Goal: Task Accomplishment & Management: Use online tool/utility

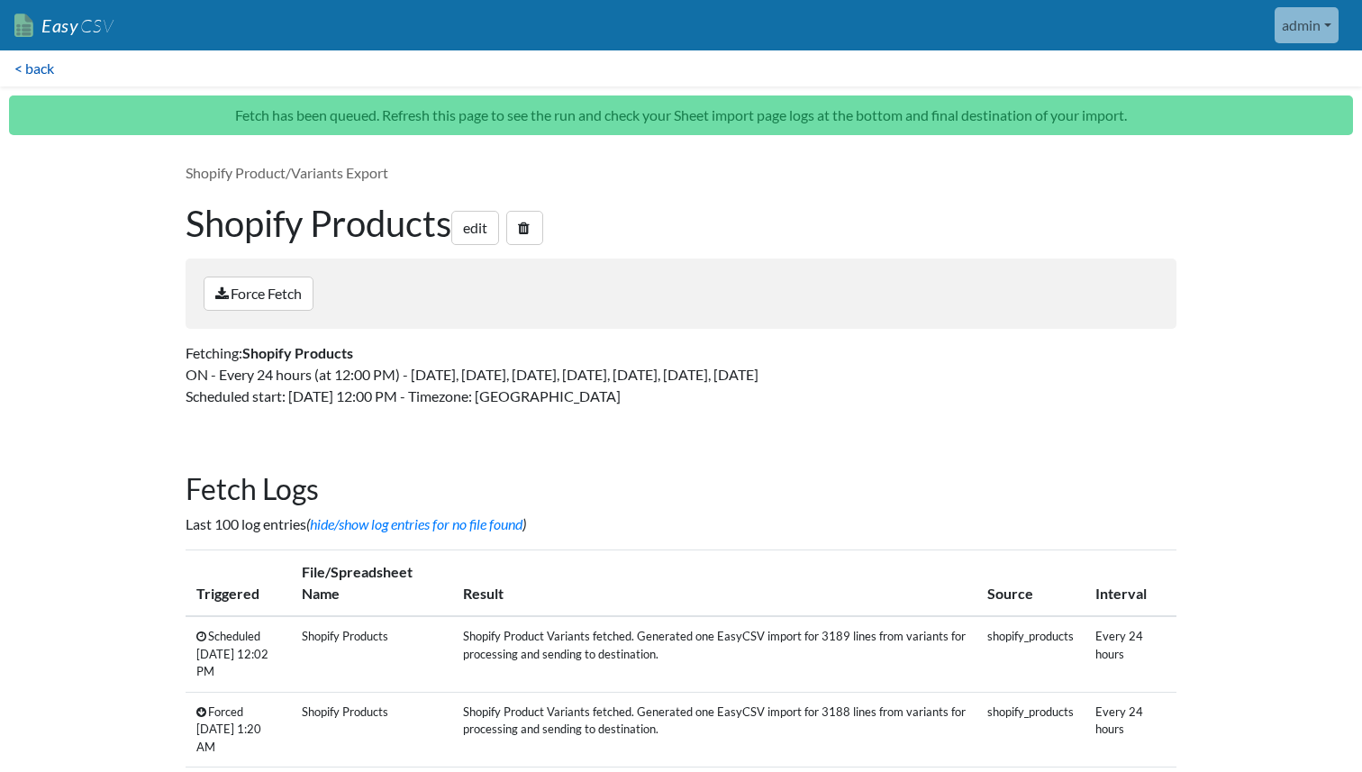
click at [45, 72] on link "< back" at bounding box center [34, 68] width 68 height 36
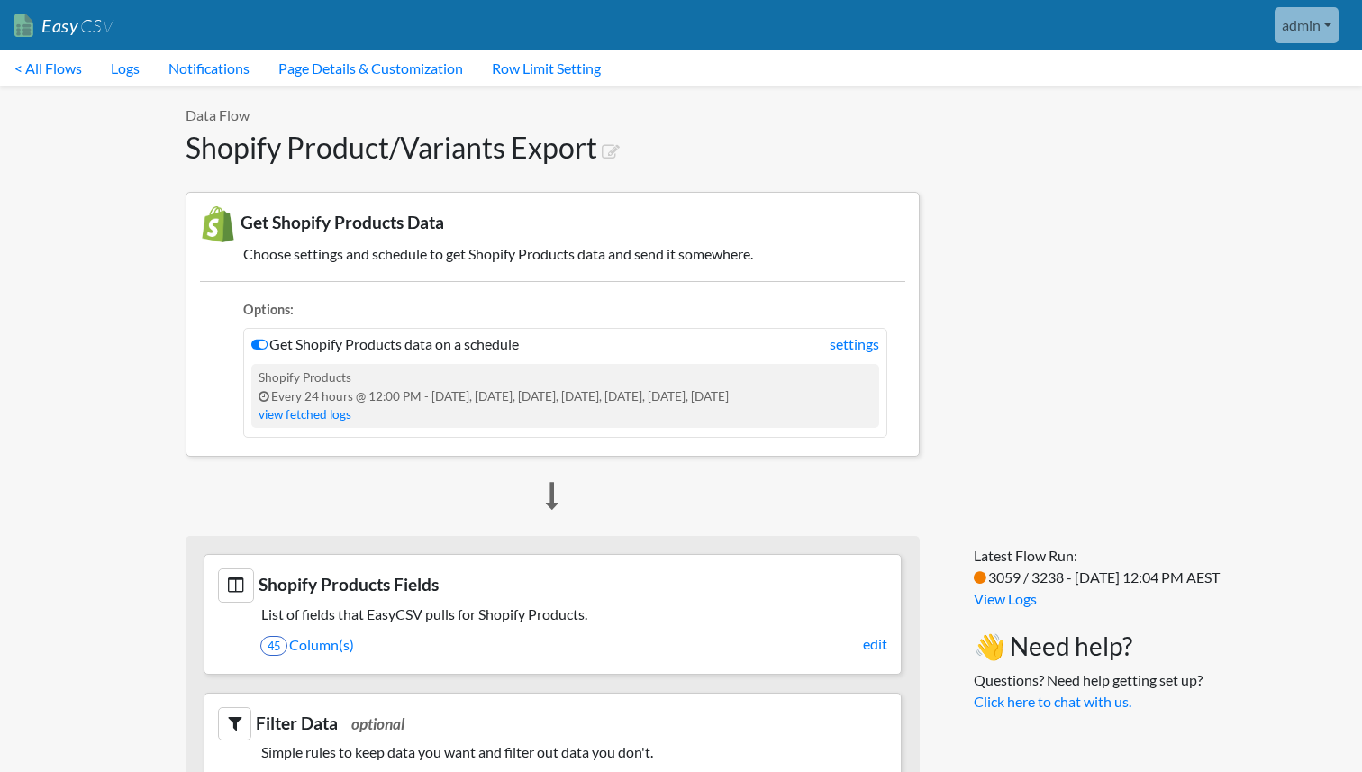
click at [45, 72] on link "< All Flows" at bounding box center [48, 68] width 96 height 36
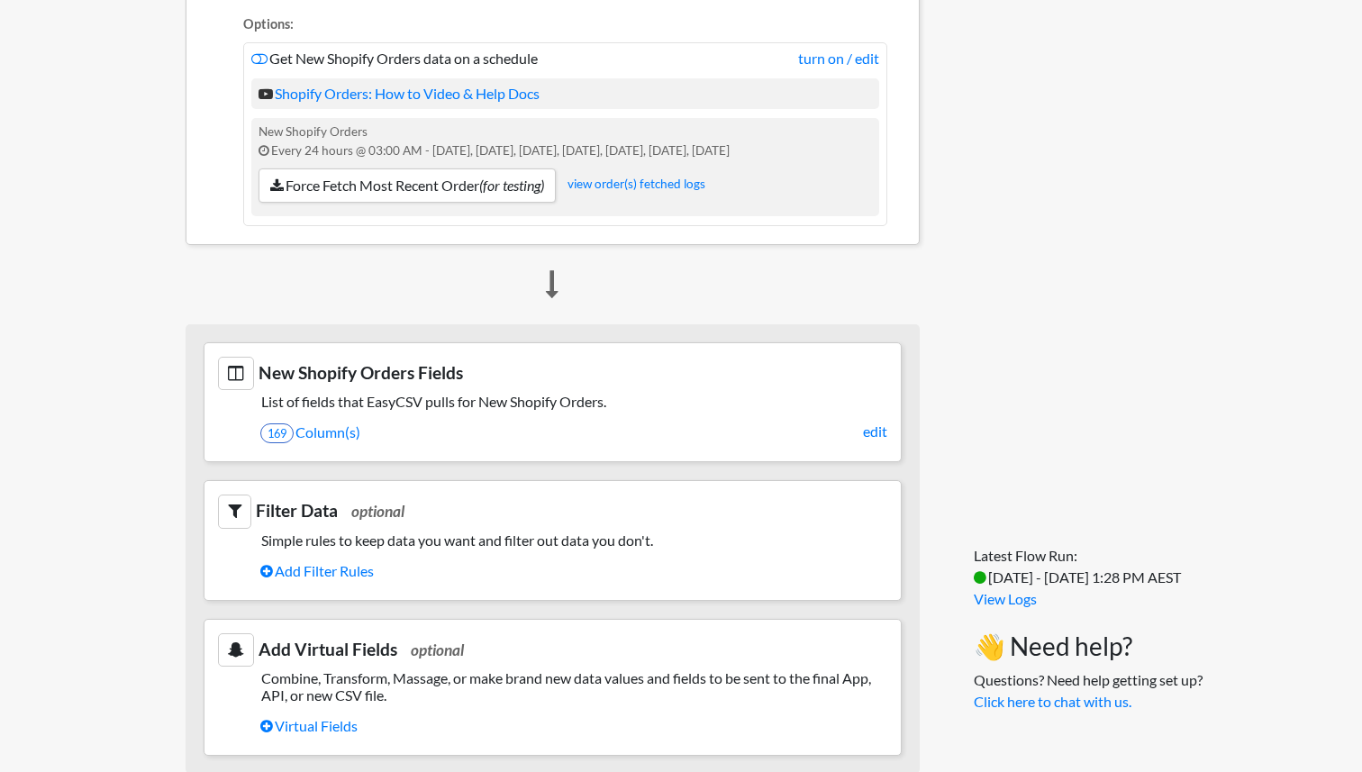
scroll to position [483, 0]
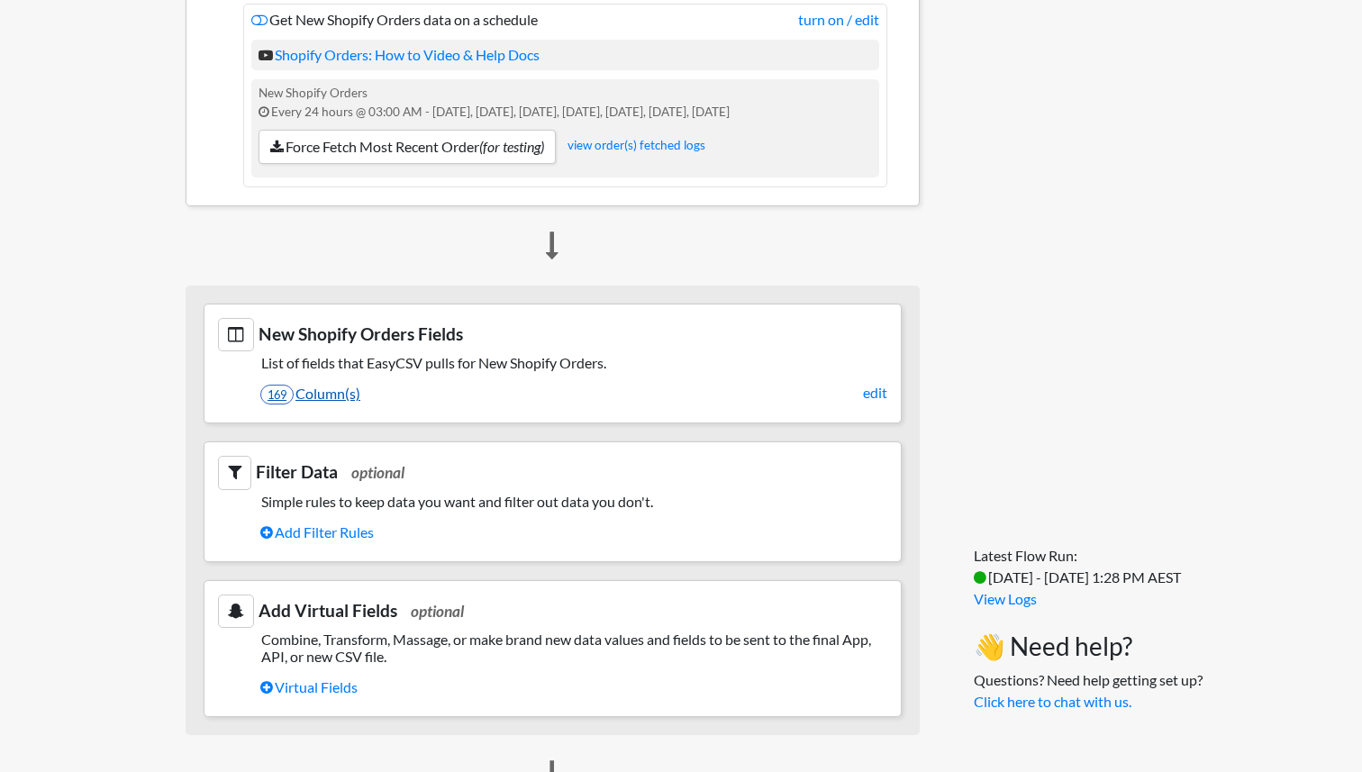
click at [323, 398] on link "169 Column(s)" at bounding box center [573, 393] width 627 height 31
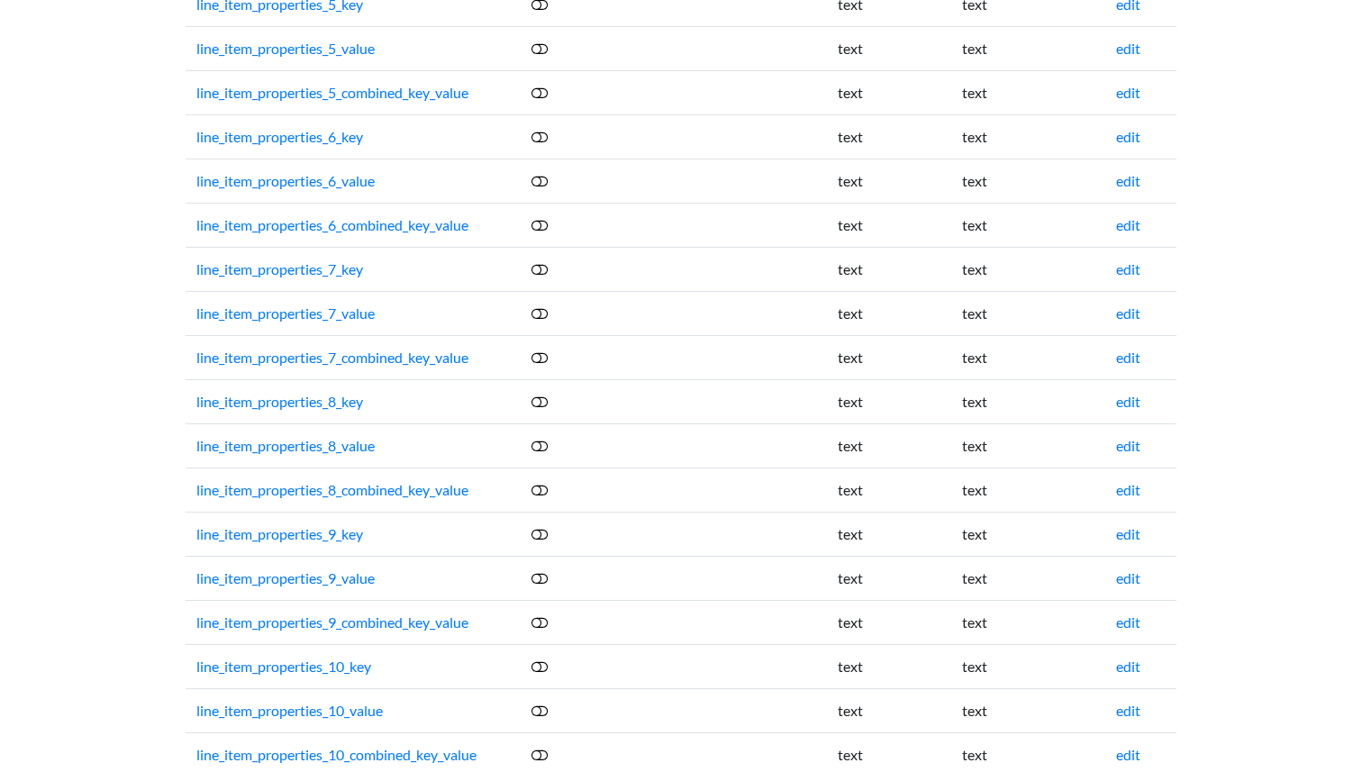
scroll to position [7008, 0]
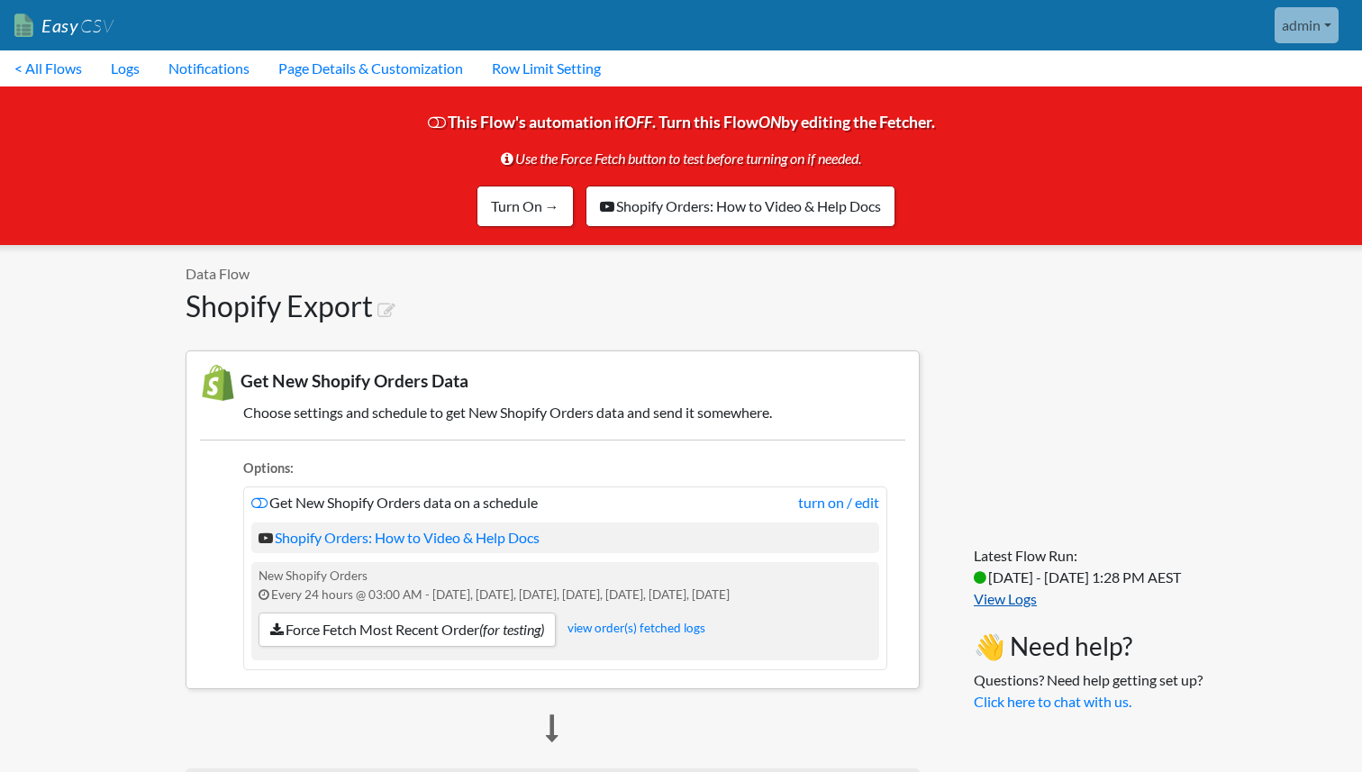
click at [993, 606] on link "View Logs" at bounding box center [1005, 598] width 63 height 17
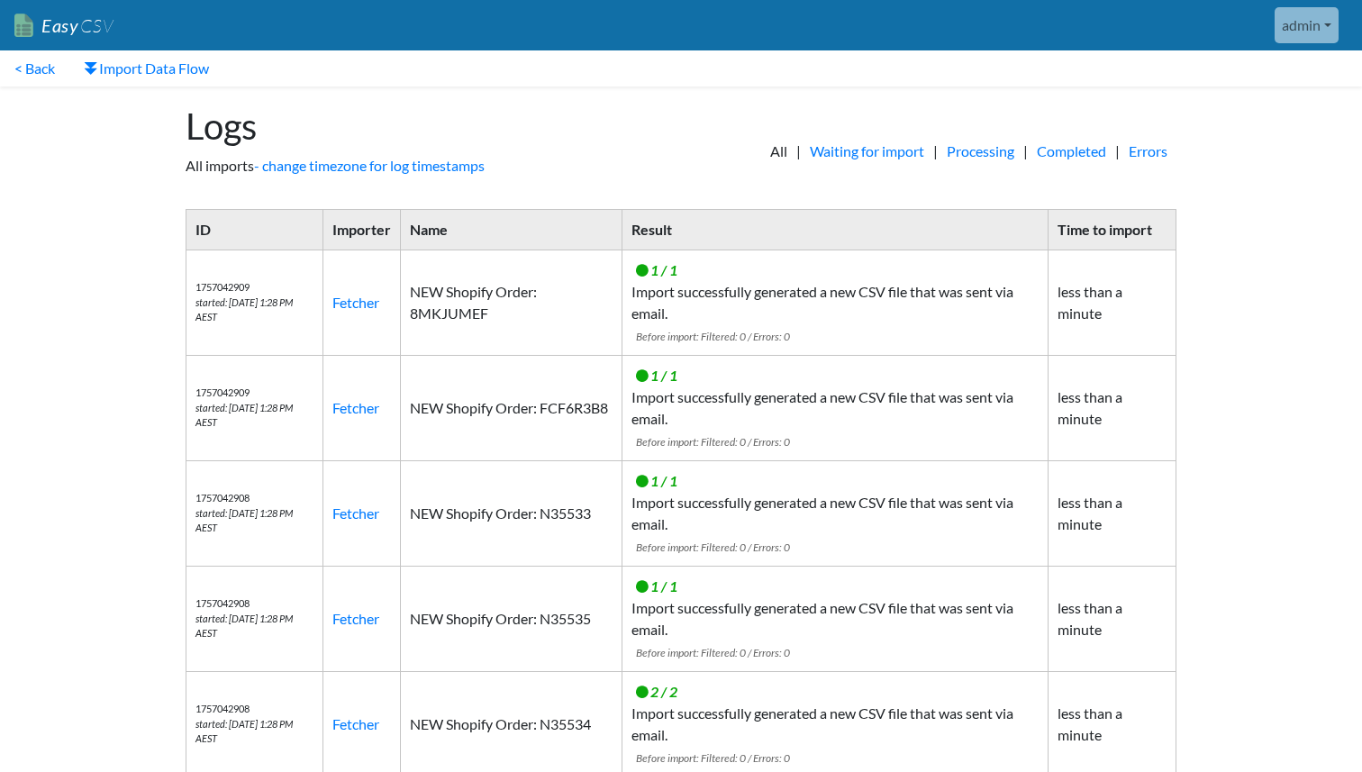
scroll to position [656, 0]
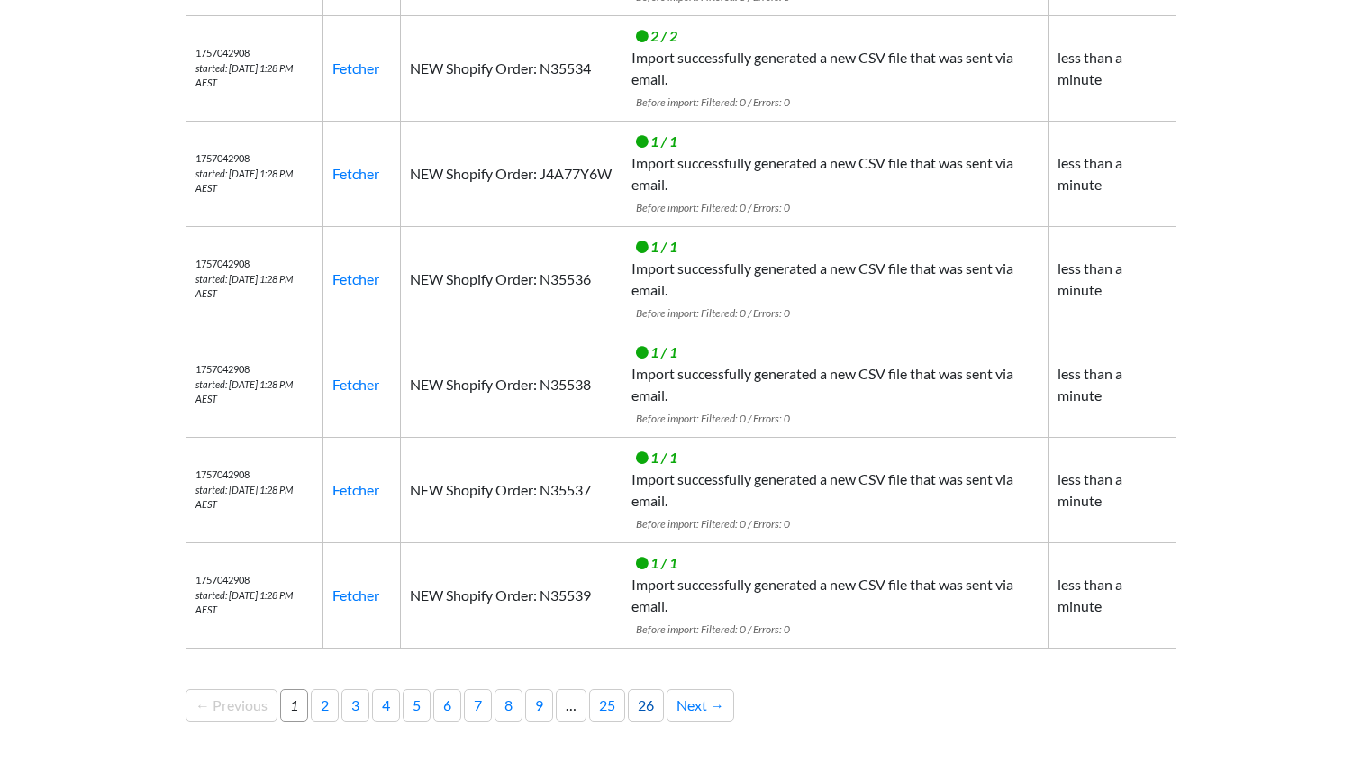
click at [663, 706] on link "26" at bounding box center [646, 705] width 36 height 32
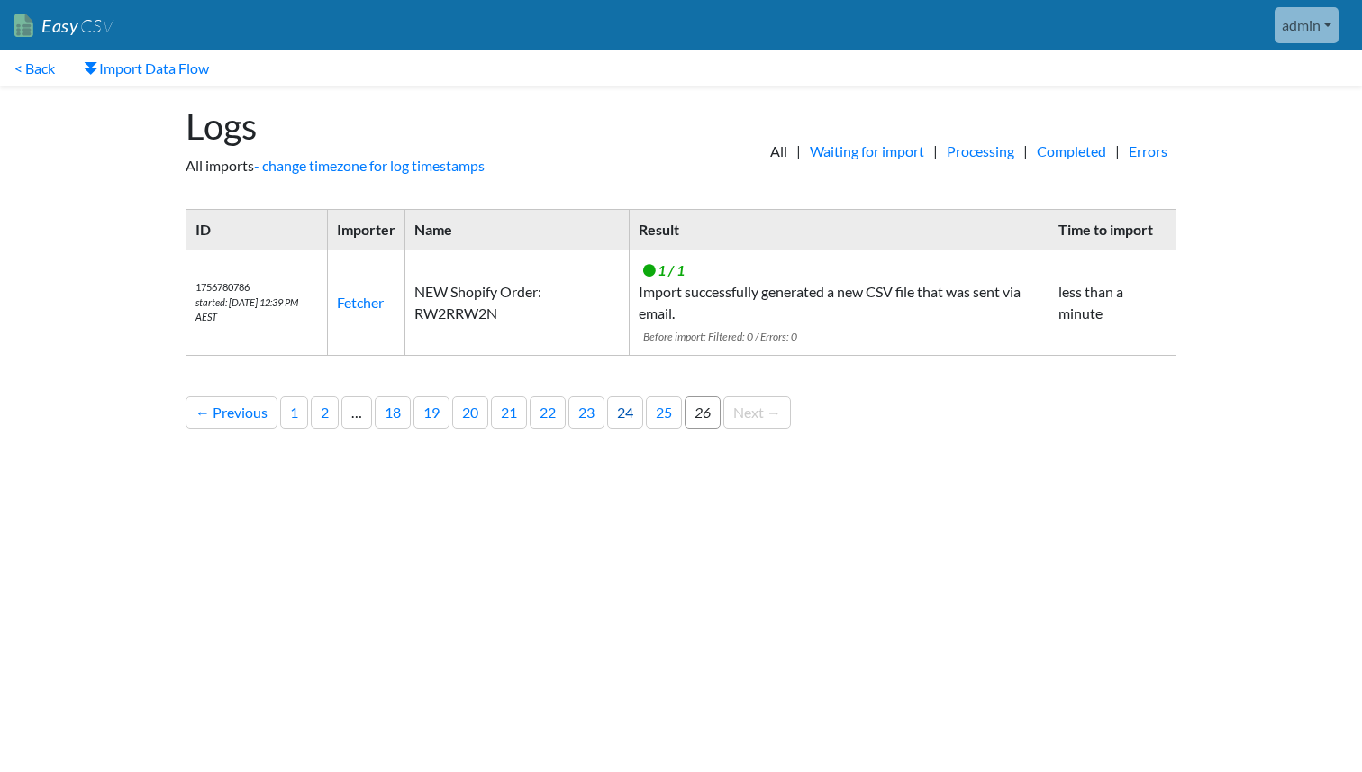
click at [633, 425] on link "24" at bounding box center [625, 412] width 36 height 32
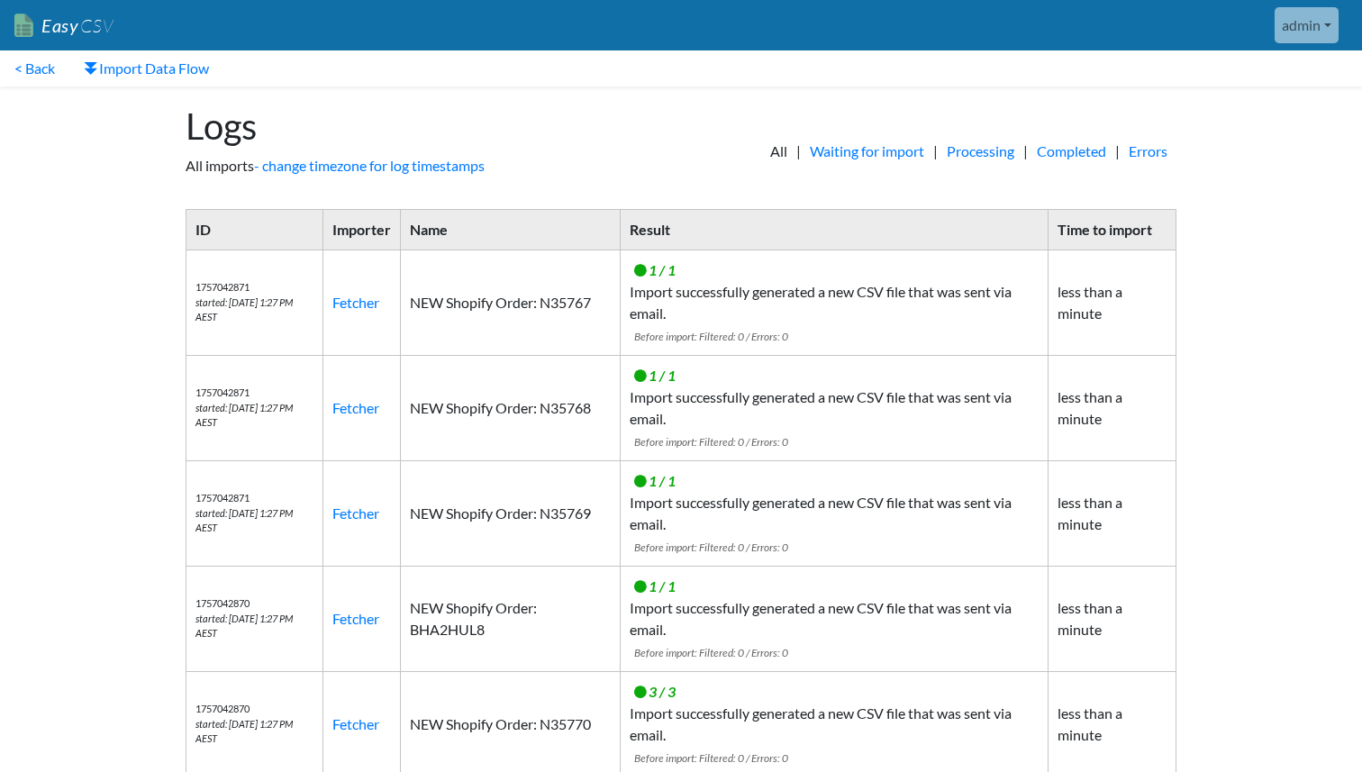
scroll to position [656, 0]
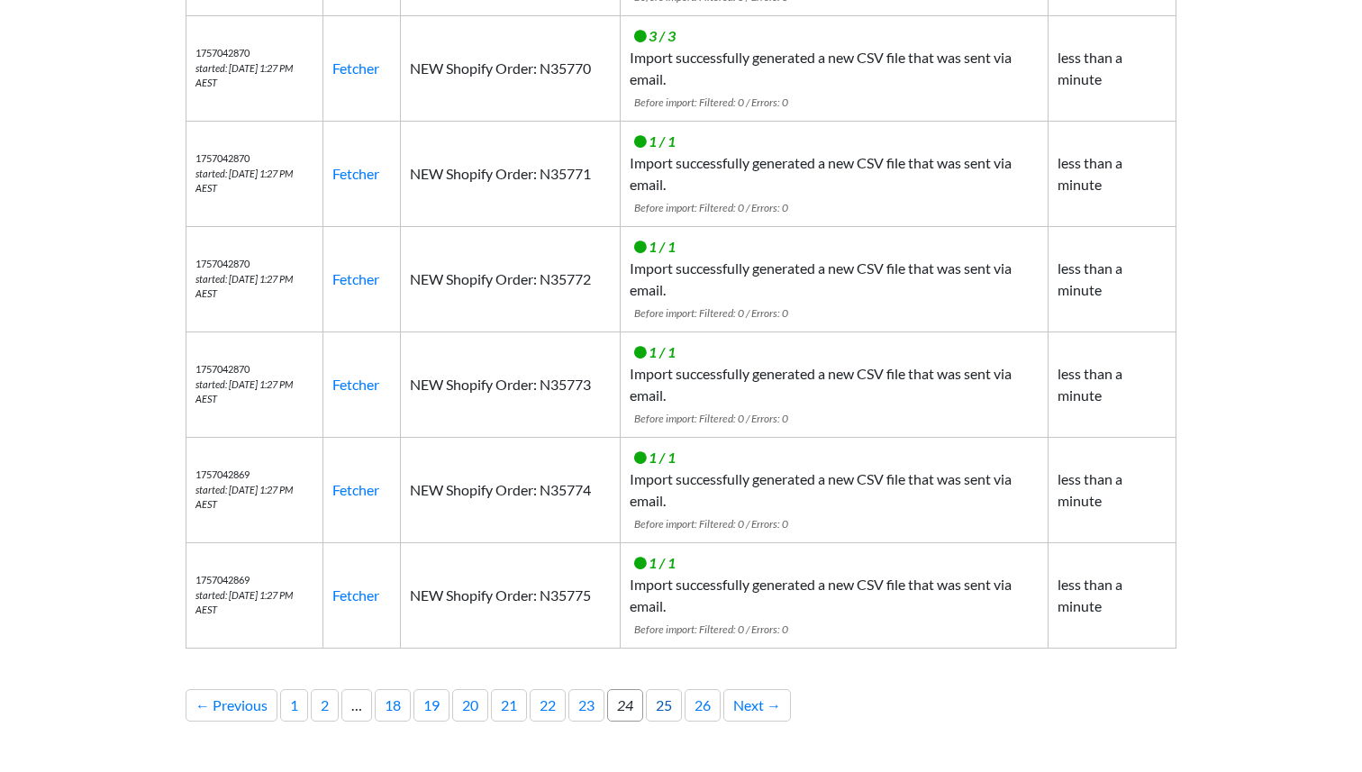
click at [677, 711] on link "25" at bounding box center [664, 705] width 36 height 32
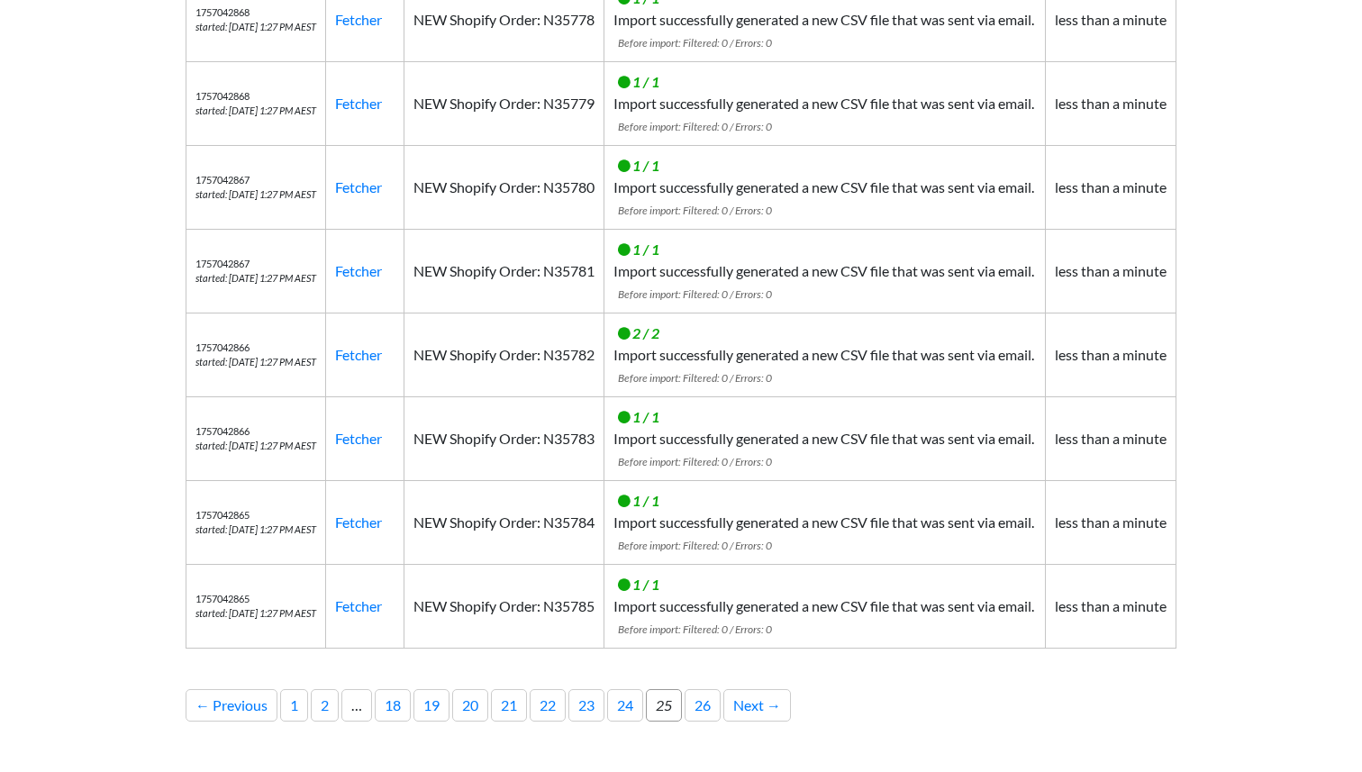
scroll to position [656, 0]
click at [710, 716] on link "26" at bounding box center [703, 705] width 36 height 32
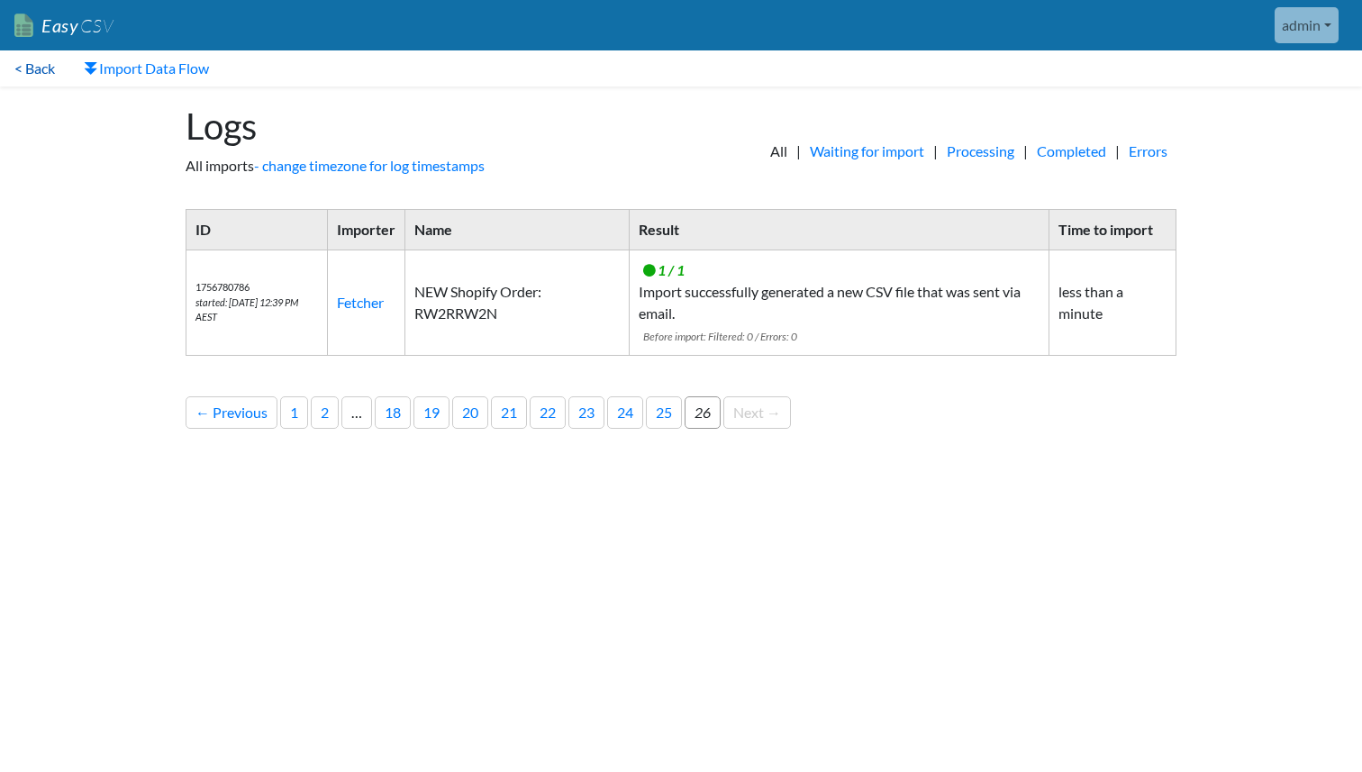
click at [34, 70] on link "< Back" at bounding box center [34, 68] width 69 height 36
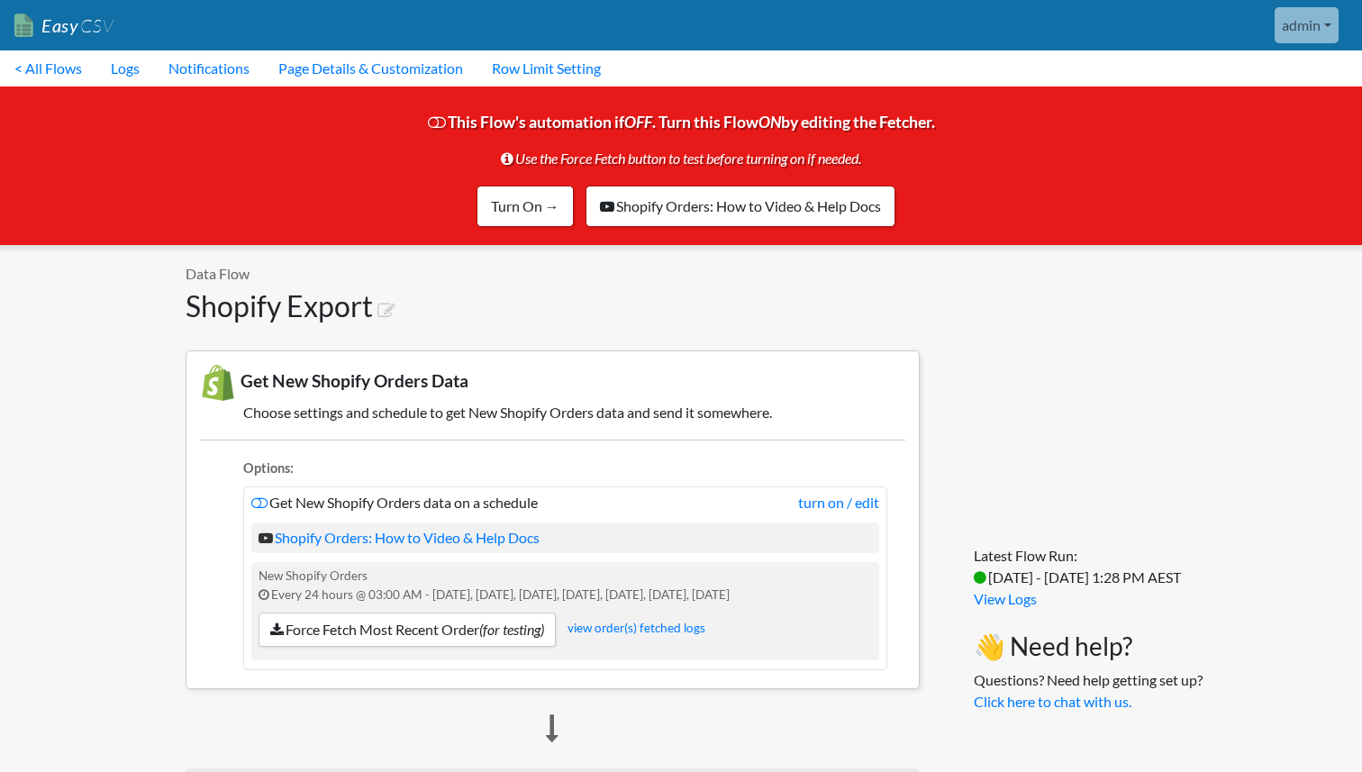
click at [34, 70] on link "< All Flows" at bounding box center [48, 68] width 96 height 36
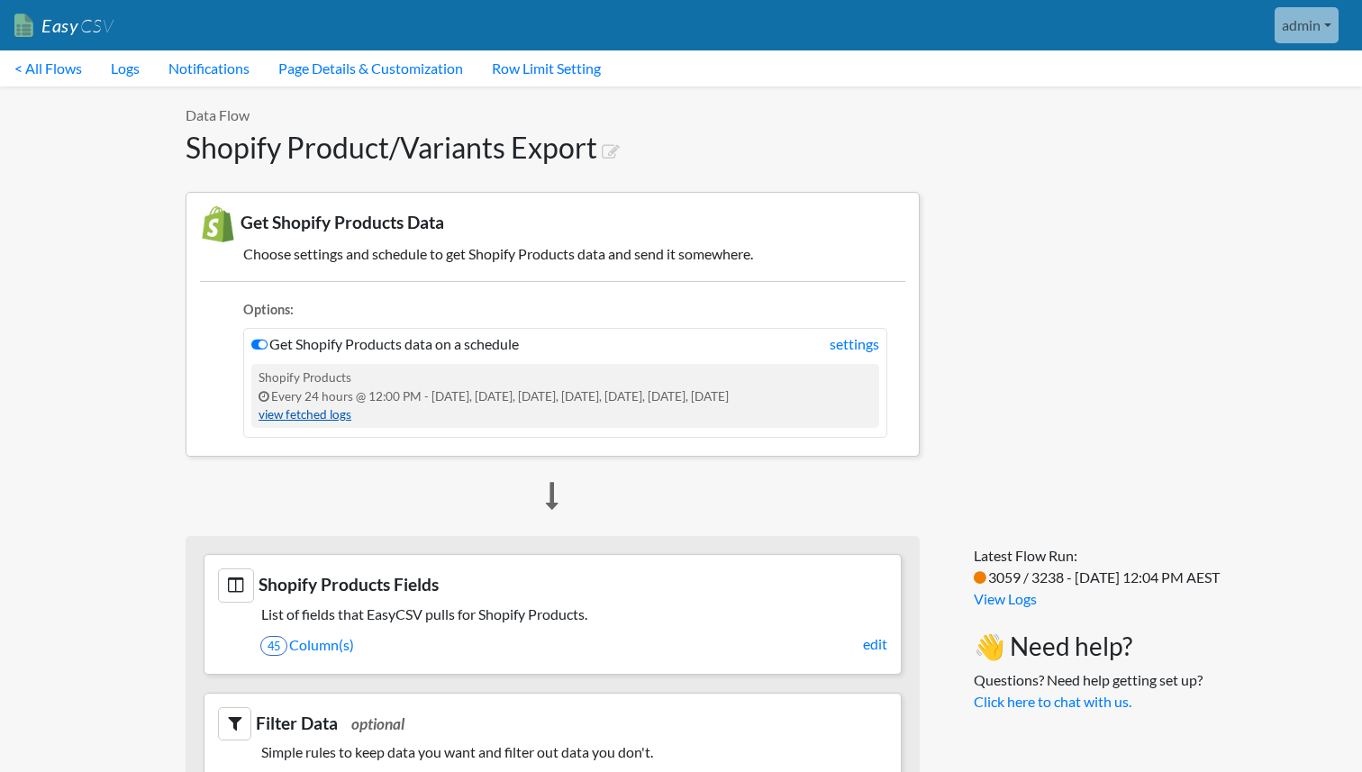
click at [308, 414] on link "view fetched logs" at bounding box center [305, 414] width 93 height 14
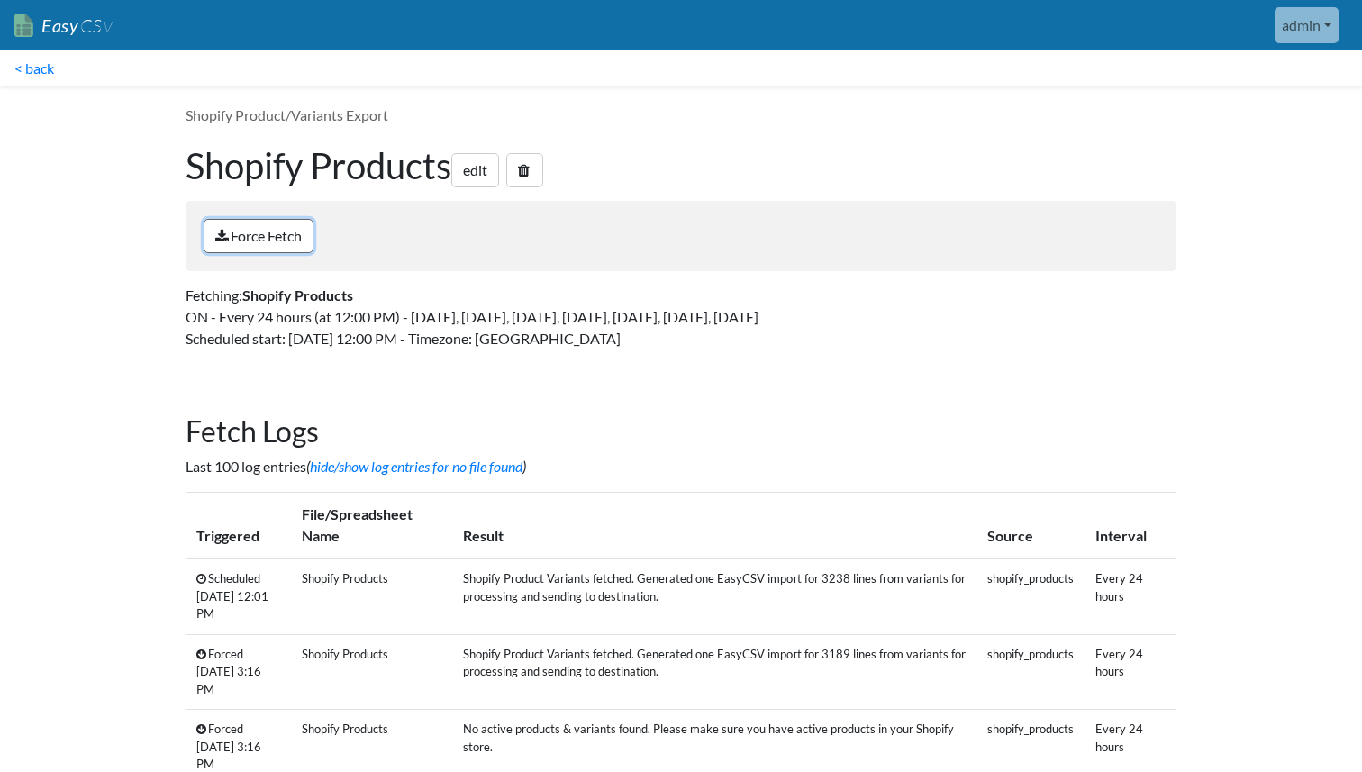
click at [282, 241] on link "Force Fetch" at bounding box center [259, 236] width 110 height 34
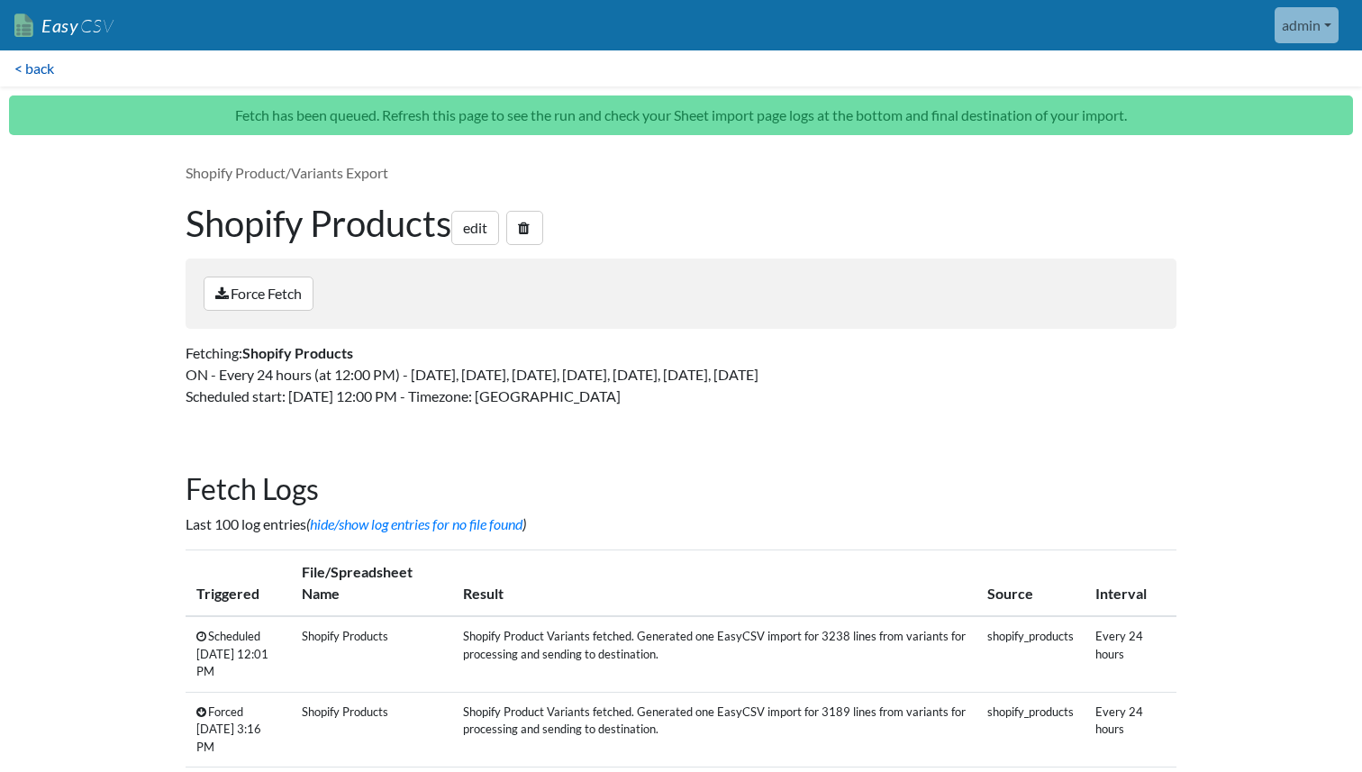
click at [33, 67] on link "< back" at bounding box center [34, 68] width 68 height 36
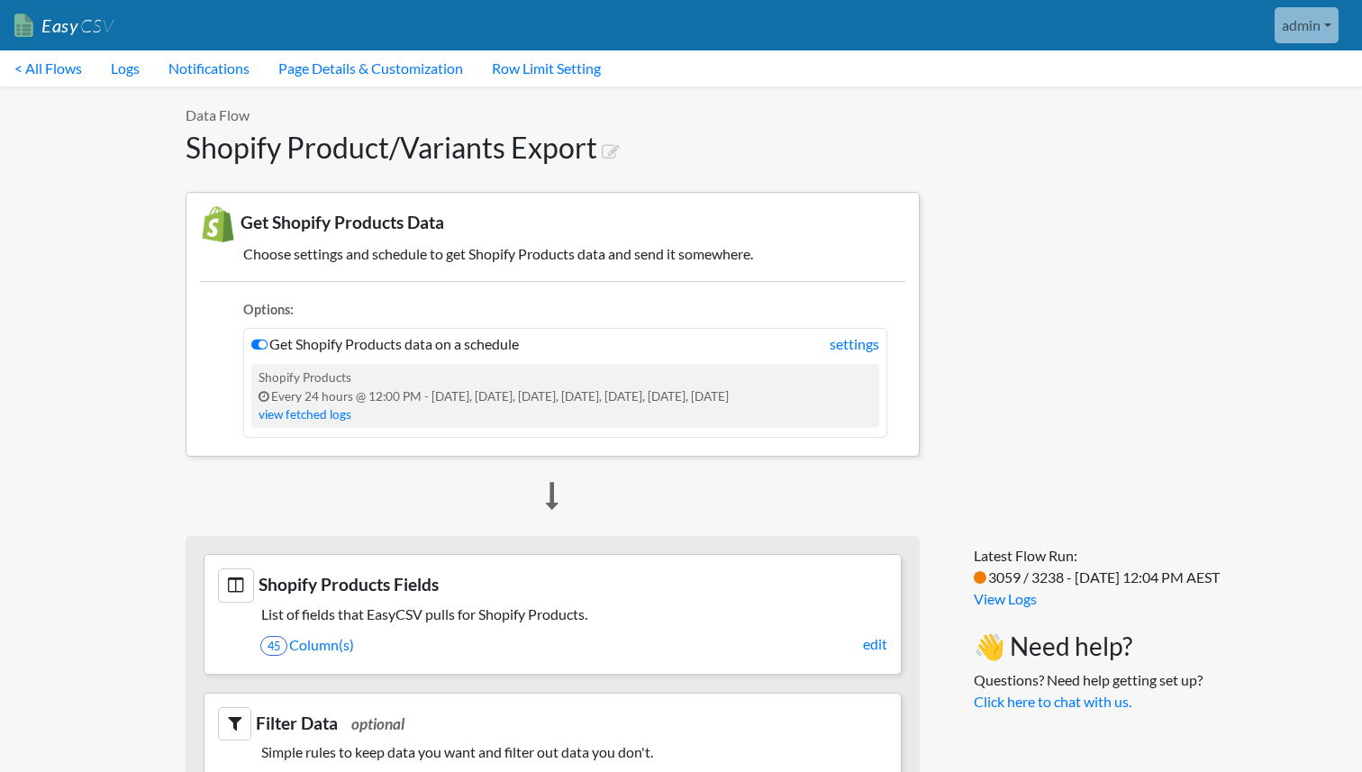
click at [33, 67] on link "< All Flows" at bounding box center [48, 68] width 96 height 36
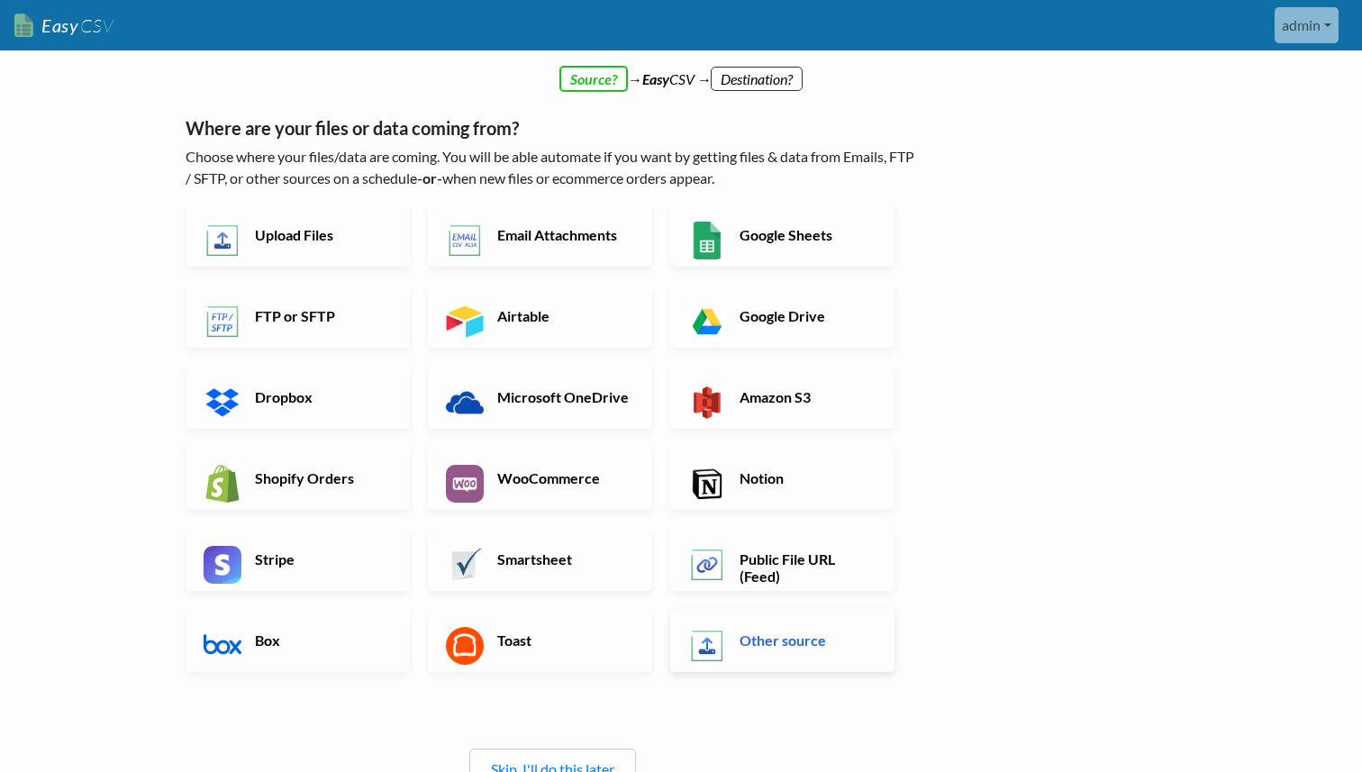
click at [785, 627] on link "Other source" at bounding box center [782, 640] width 224 height 63
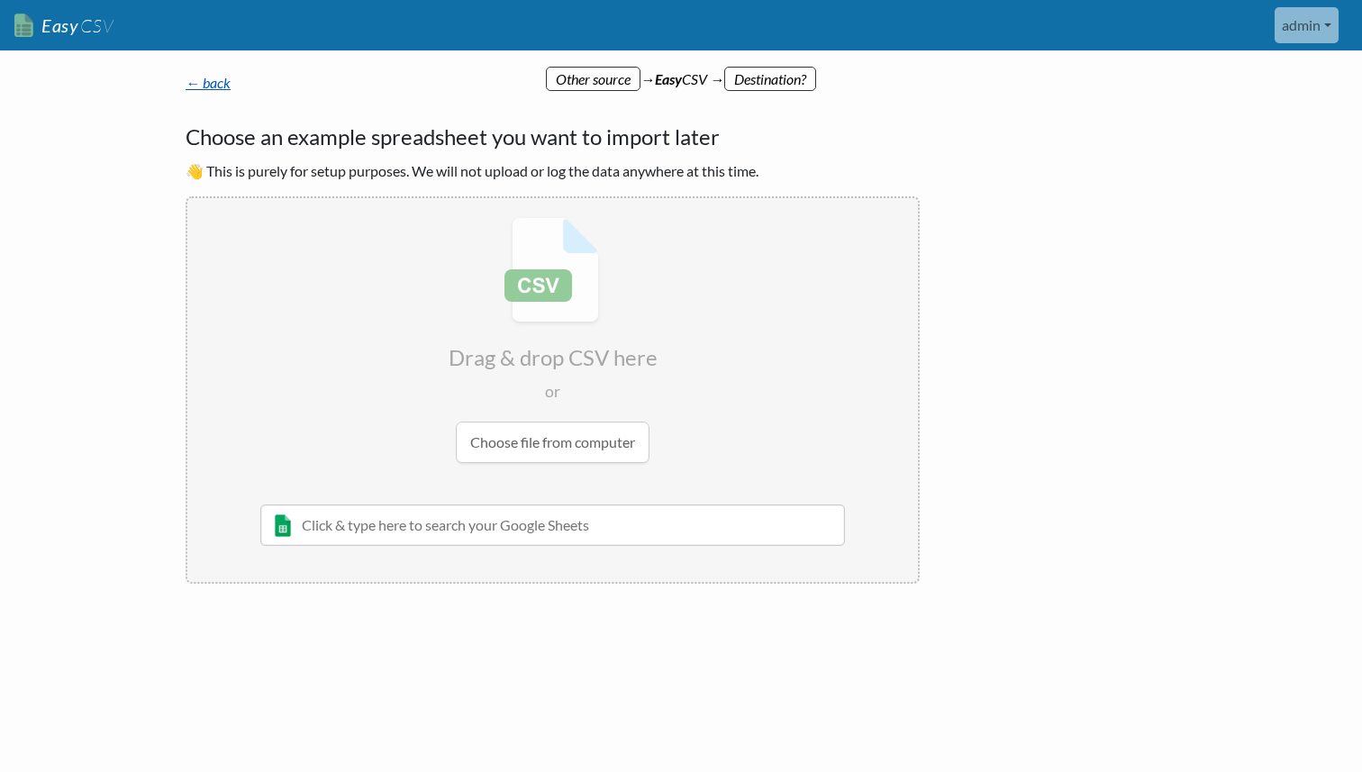
click at [208, 85] on link "← back" at bounding box center [208, 82] width 45 height 17
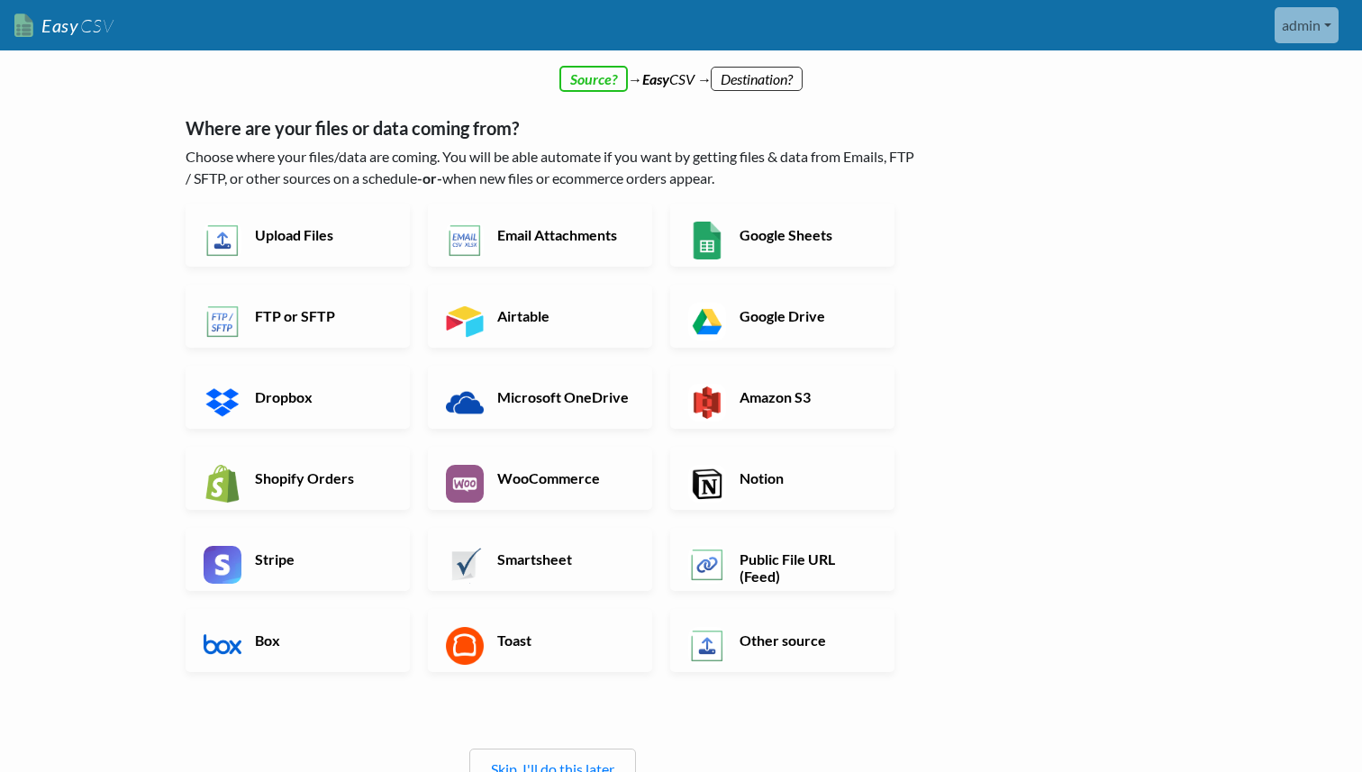
click at [517, 546] on link "Smartsheet" at bounding box center [540, 559] width 224 height 63
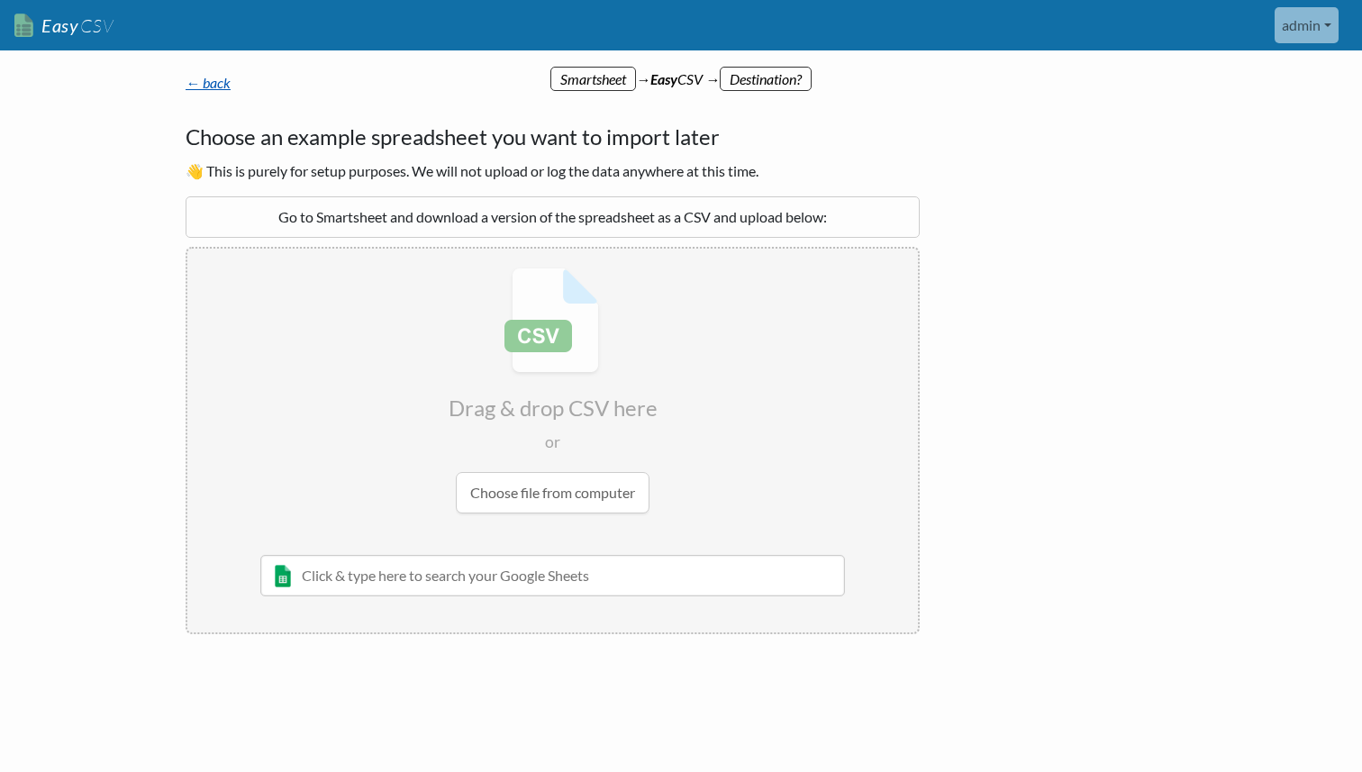
click at [219, 82] on link "← back" at bounding box center [208, 82] width 45 height 17
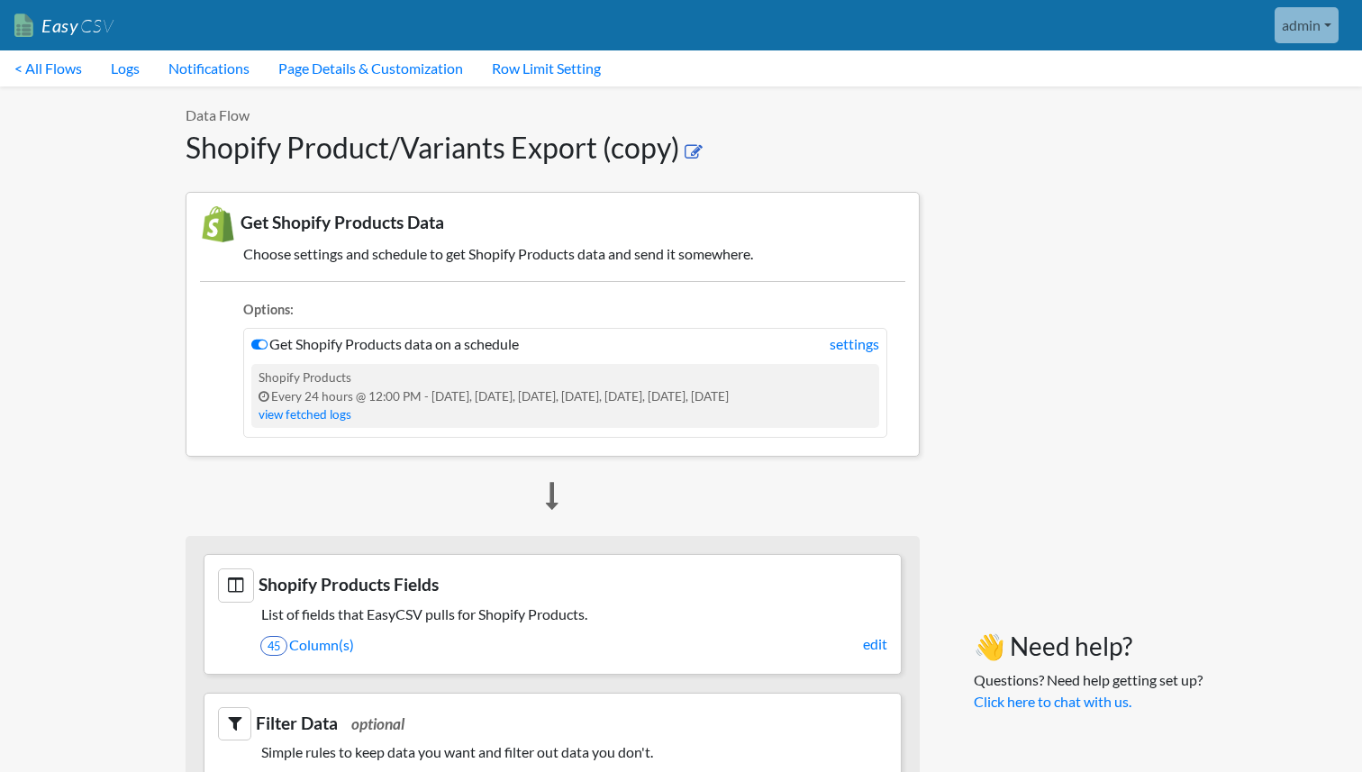
click at [697, 149] on icon at bounding box center [694, 152] width 18 height 18
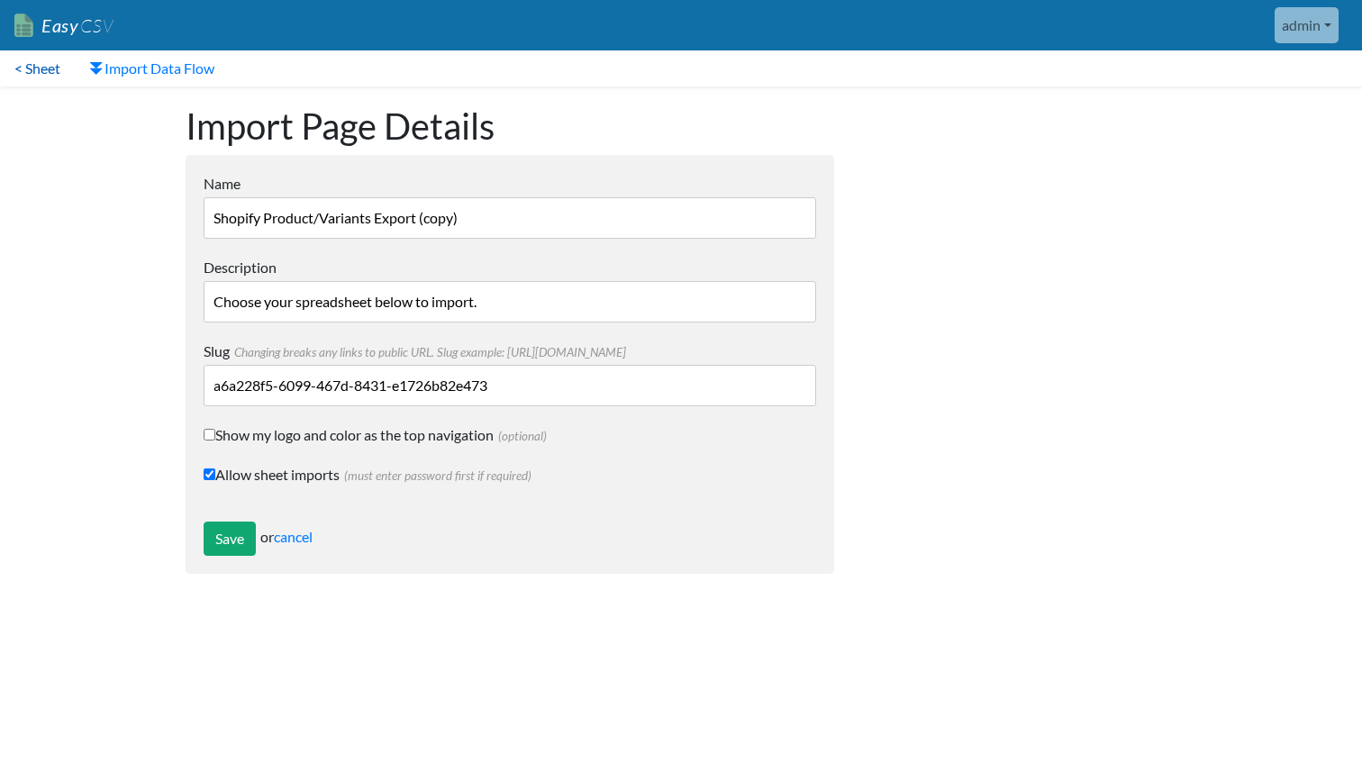
click at [39, 69] on link "< Sheet" at bounding box center [37, 68] width 75 height 36
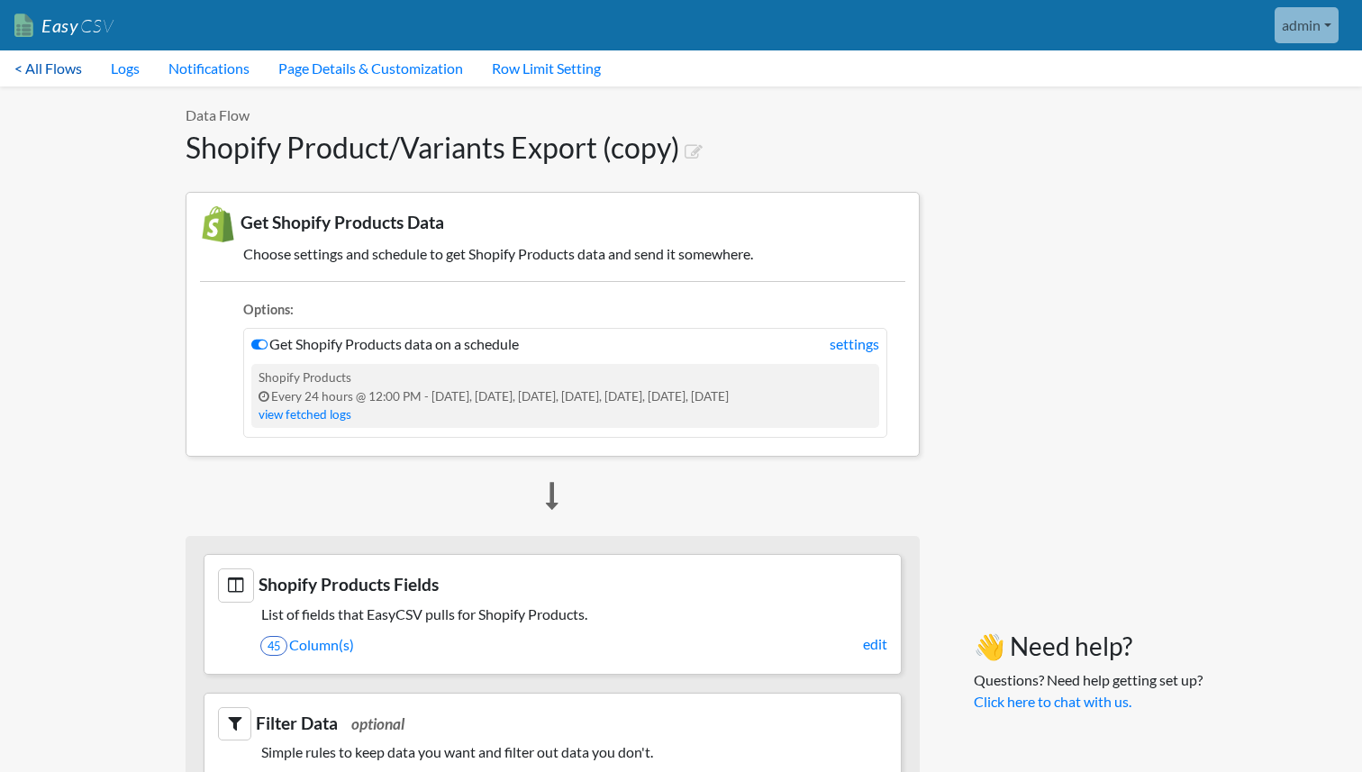
click at [69, 71] on link "< All Flows" at bounding box center [48, 68] width 96 height 36
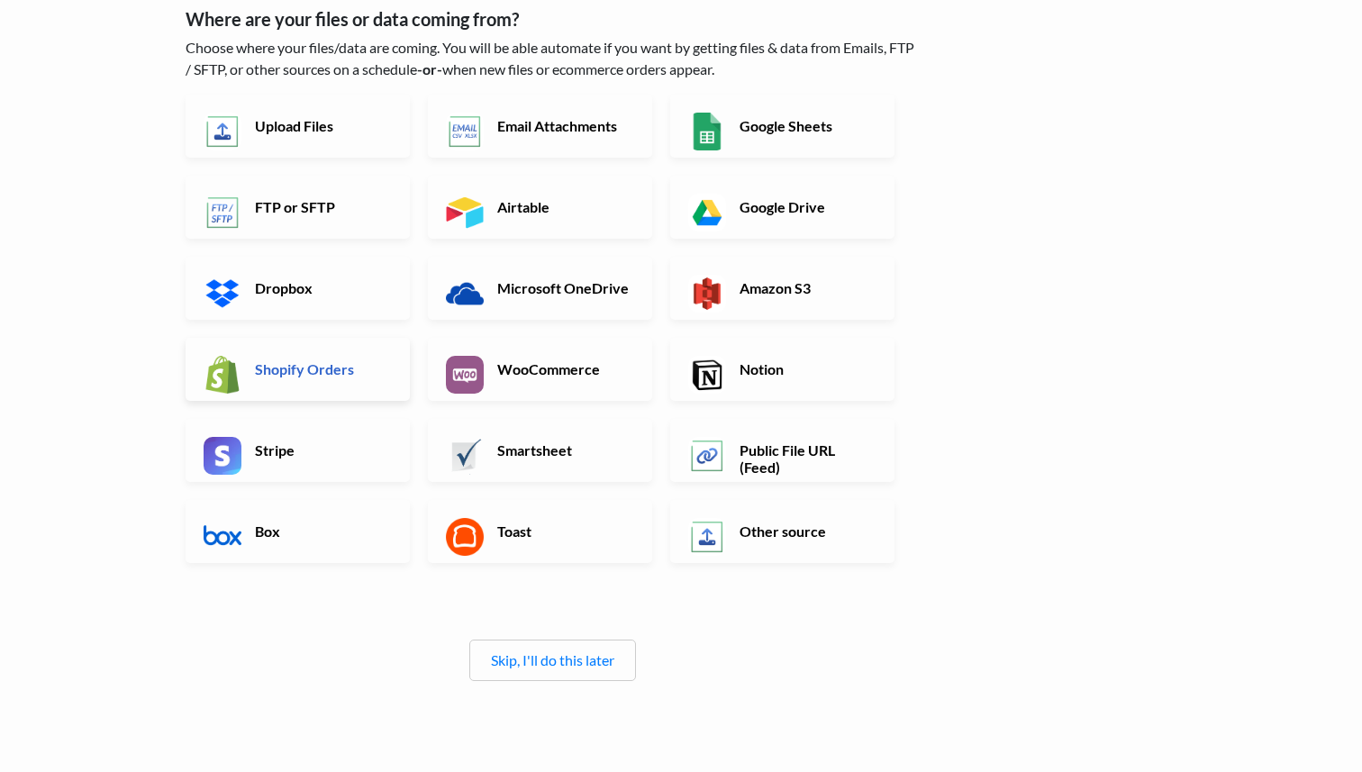
scroll to position [140, 0]
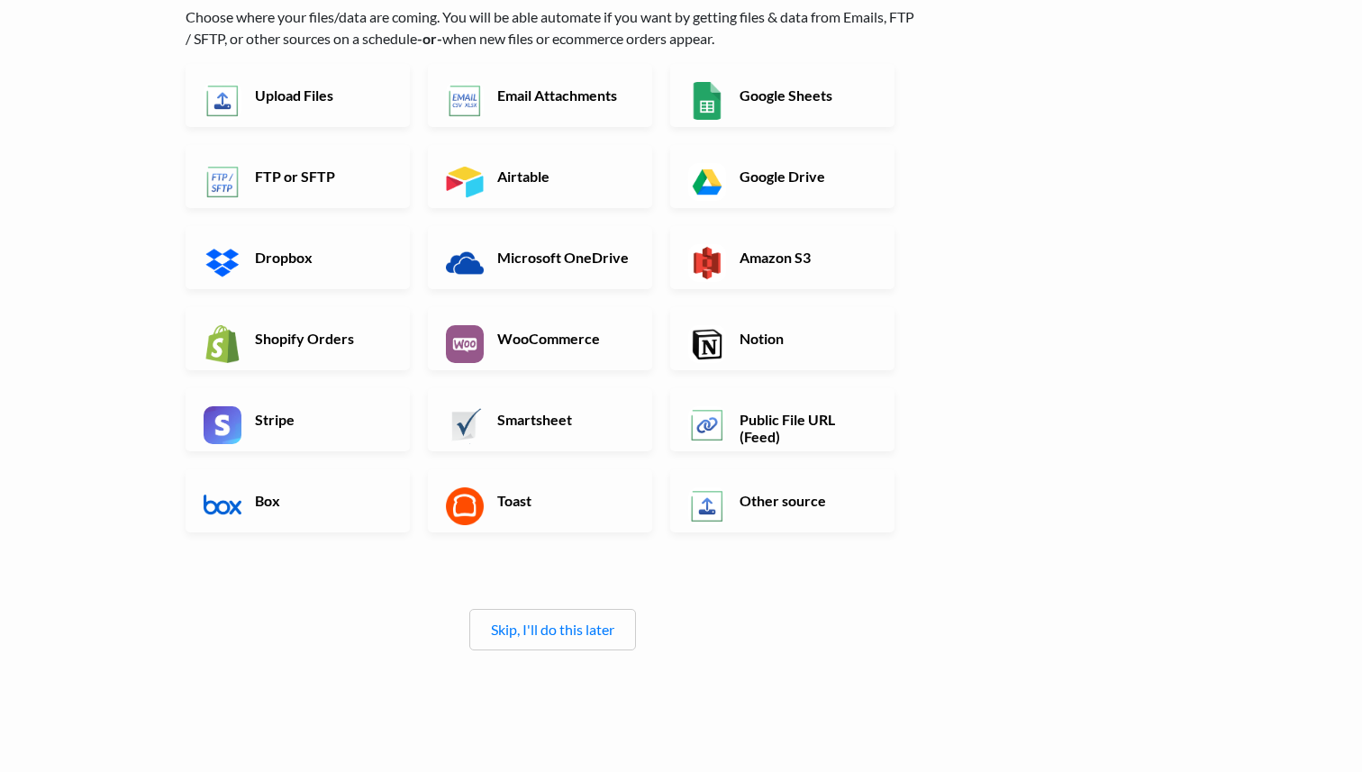
click at [517, 609] on div "Skip, I'll do this later" at bounding box center [552, 629] width 167 height 41
click at [524, 625] on link "Skip, I'll do this later" at bounding box center [552, 629] width 123 height 17
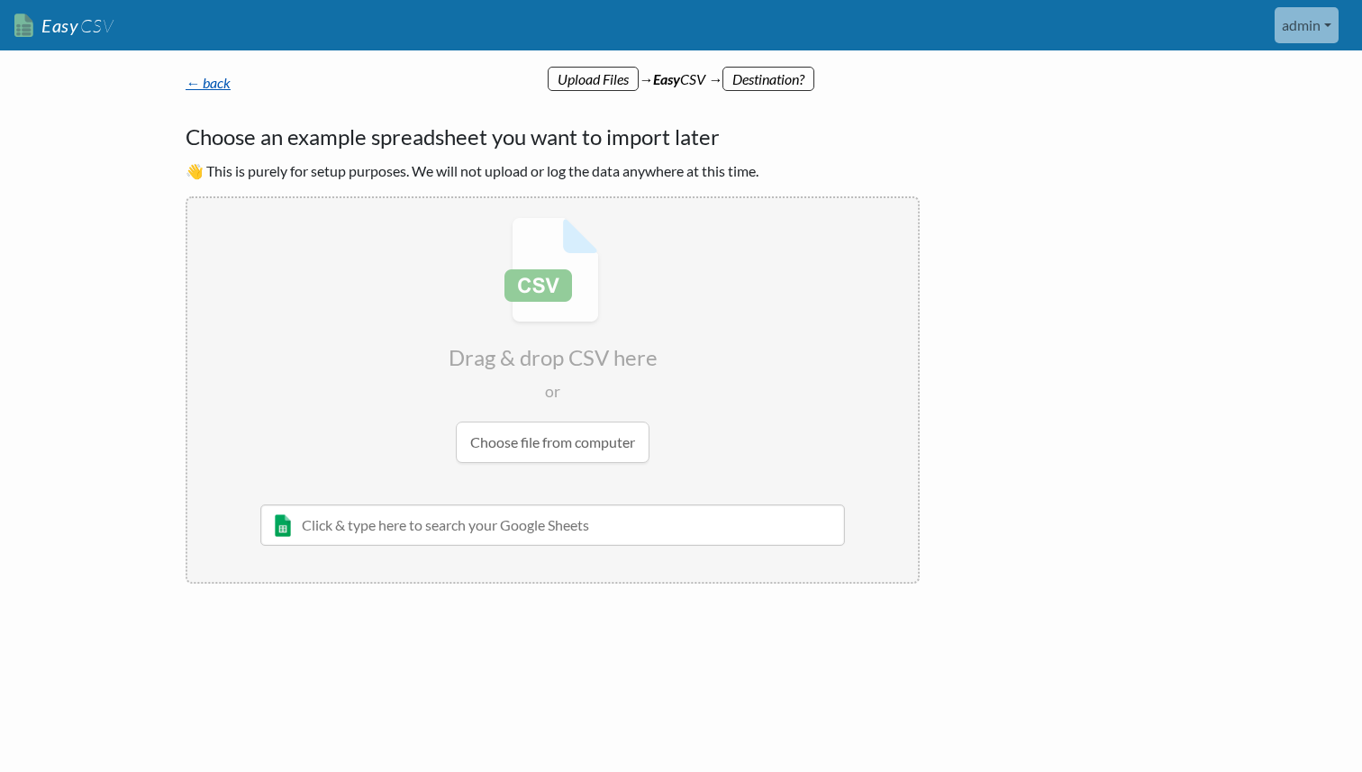
click at [225, 88] on link "← back" at bounding box center [208, 82] width 45 height 17
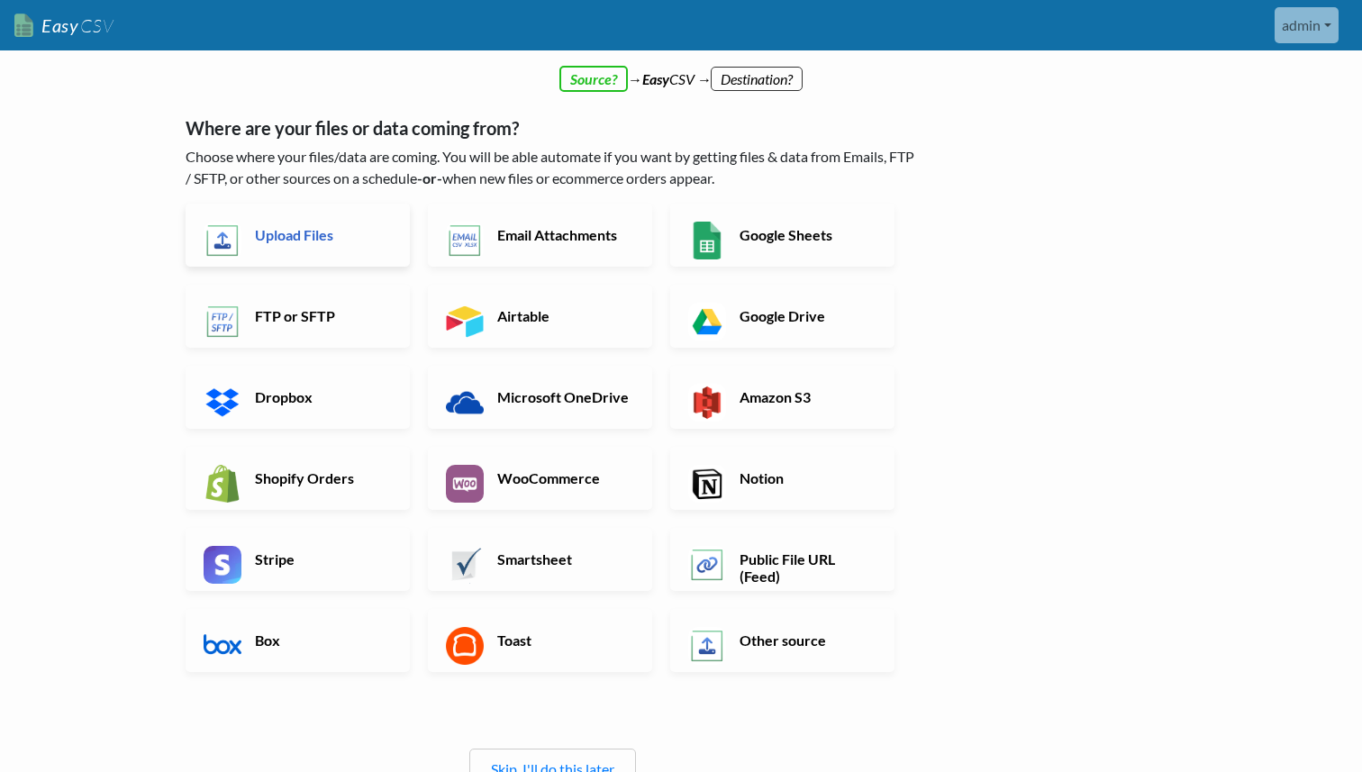
click at [324, 250] on link "Upload Files" at bounding box center [298, 235] width 224 height 63
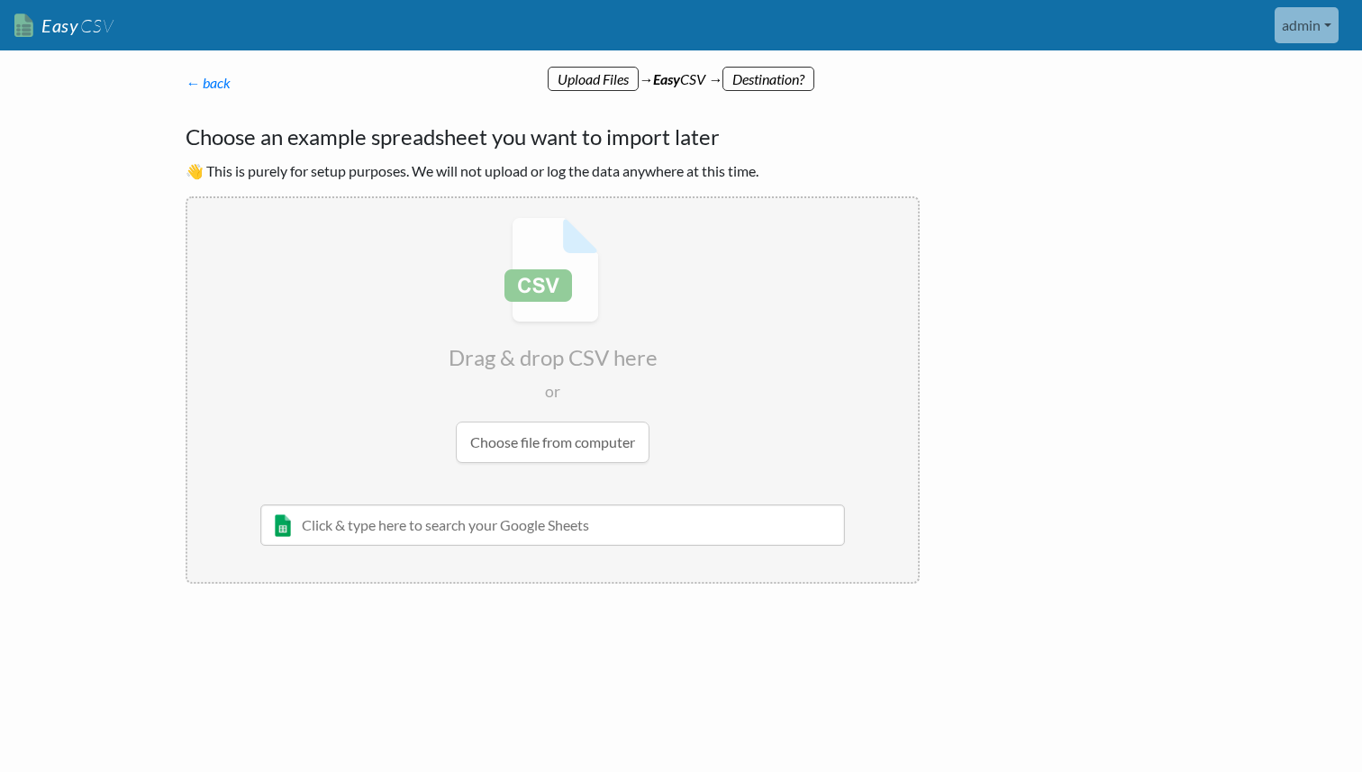
click at [427, 365] on input "file" at bounding box center [552, 340] width 731 height 284
click at [220, 96] on div "← back Where are your files or data coming from? Choose where your files/data a…" at bounding box center [553, 328] width 770 height 548
click at [220, 84] on link "← back" at bounding box center [208, 82] width 45 height 17
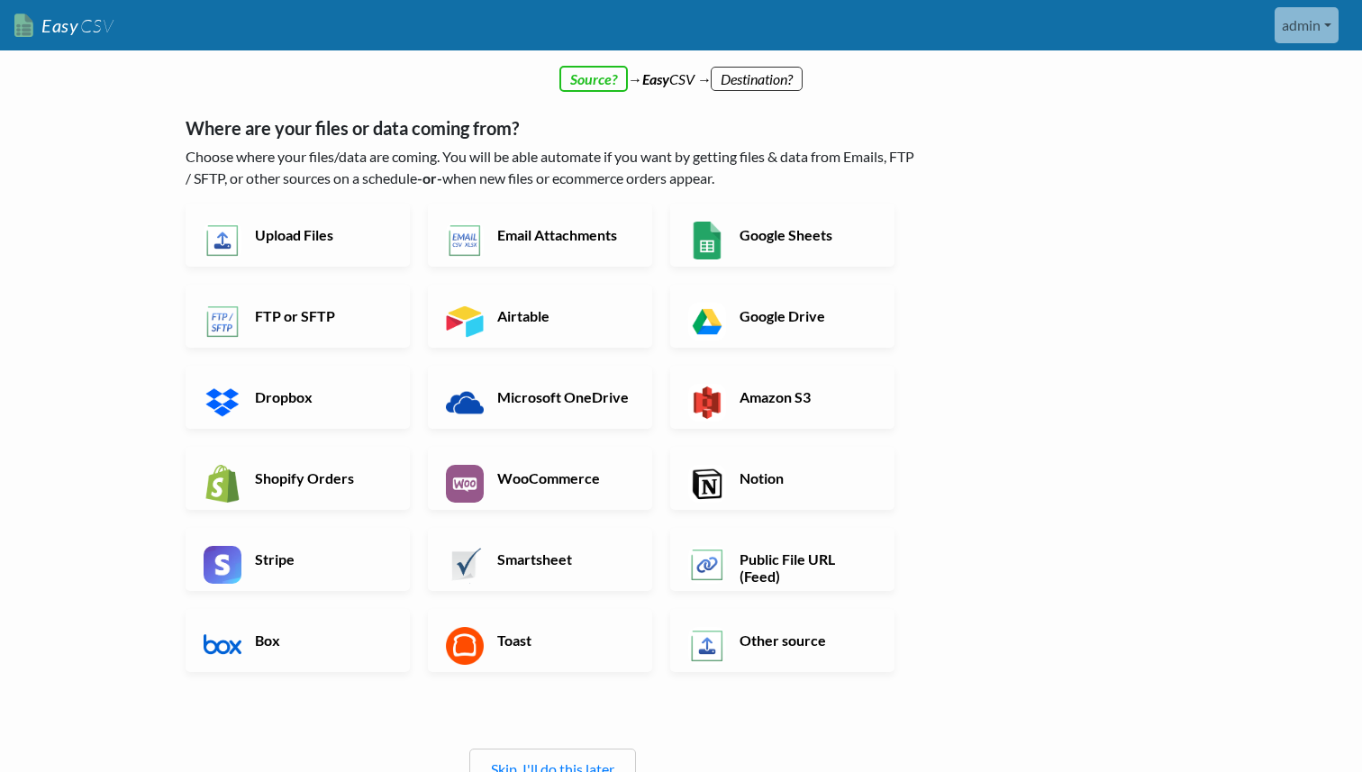
click at [94, 32] on span "CSV" at bounding box center [95, 25] width 35 height 23
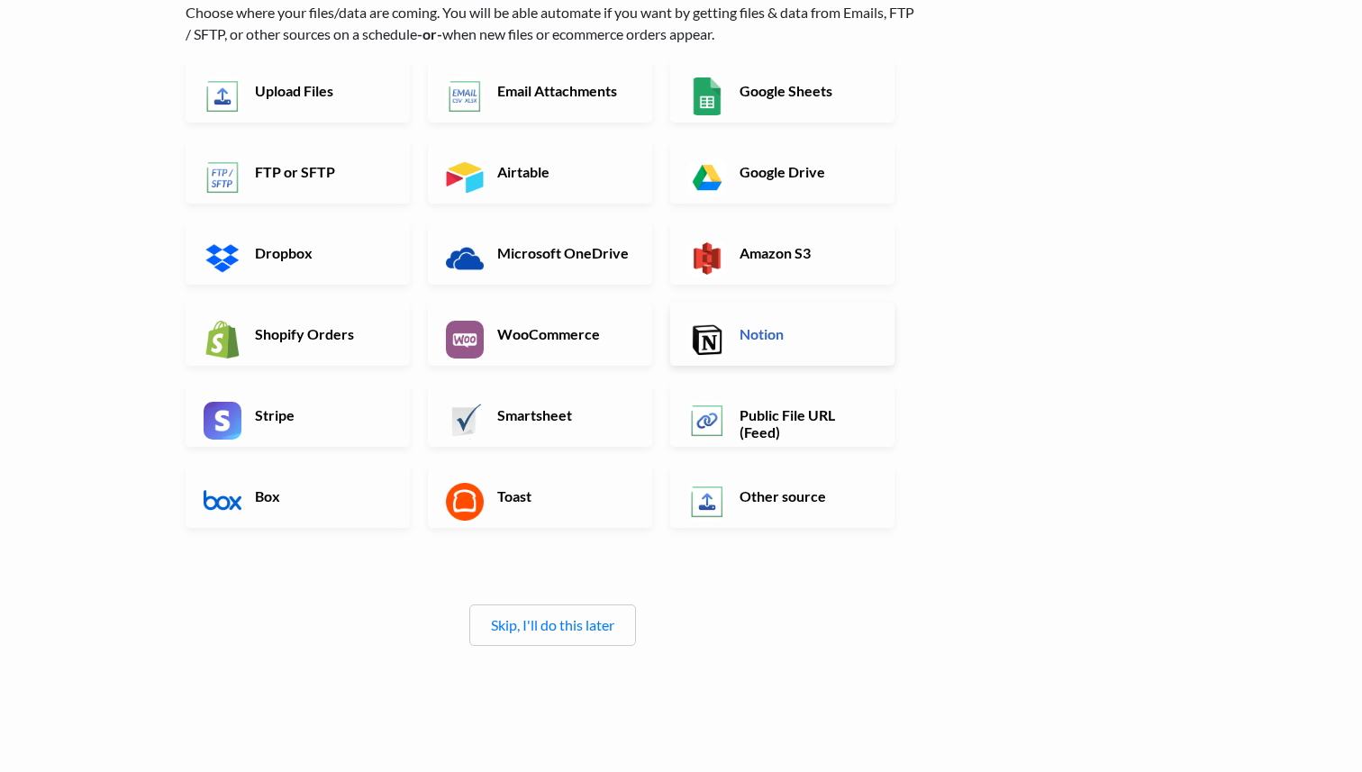
scroll to position [208, 0]
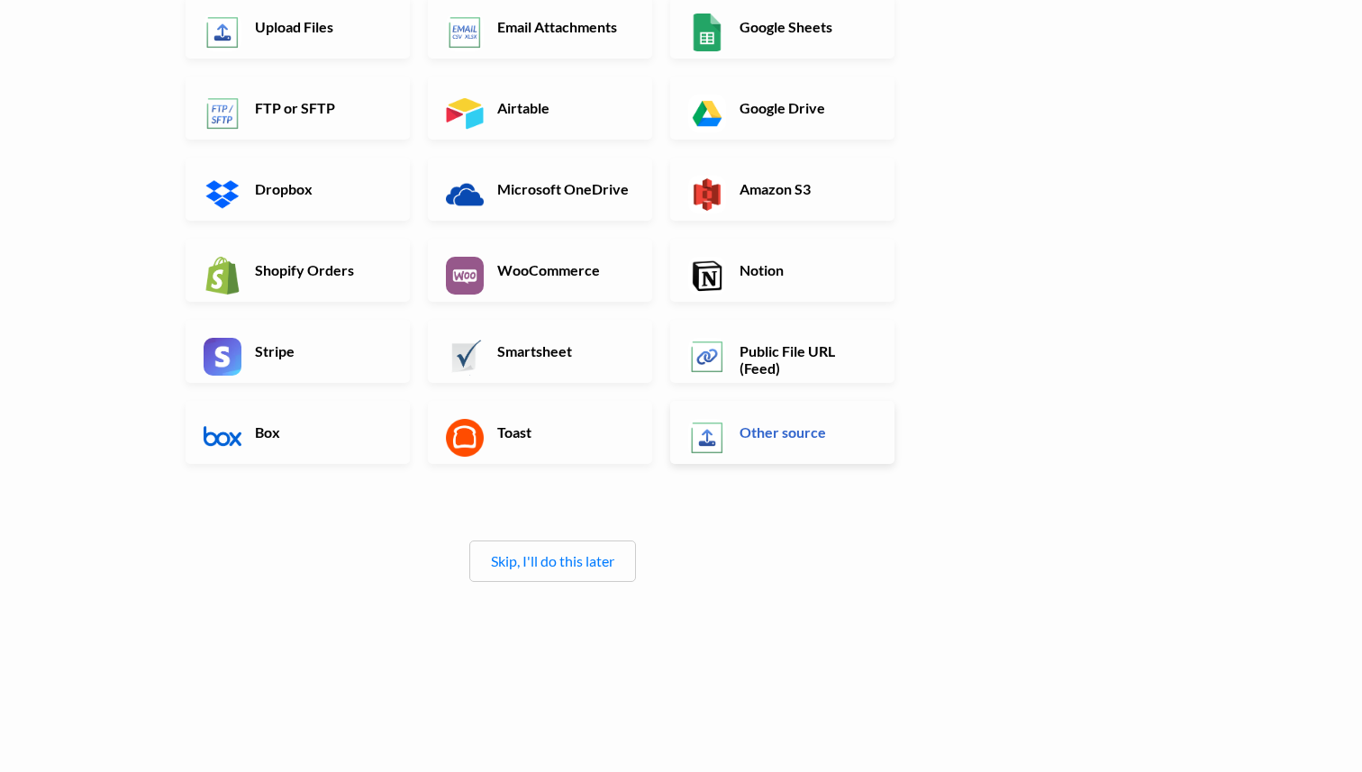
click at [701, 451] on img at bounding box center [707, 438] width 38 height 38
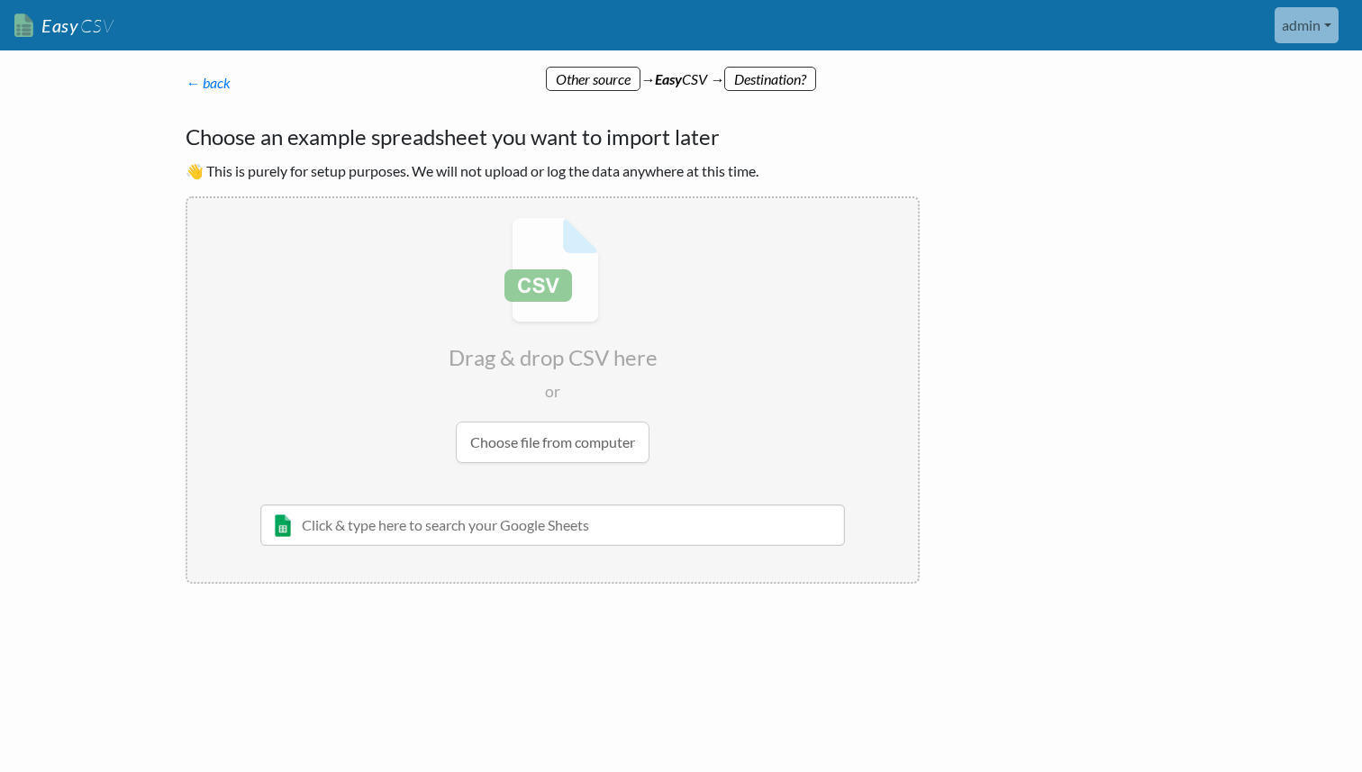
click at [547, 446] on input "file" at bounding box center [552, 340] width 731 height 284
click at [210, 81] on link "← back" at bounding box center [208, 82] width 45 height 17
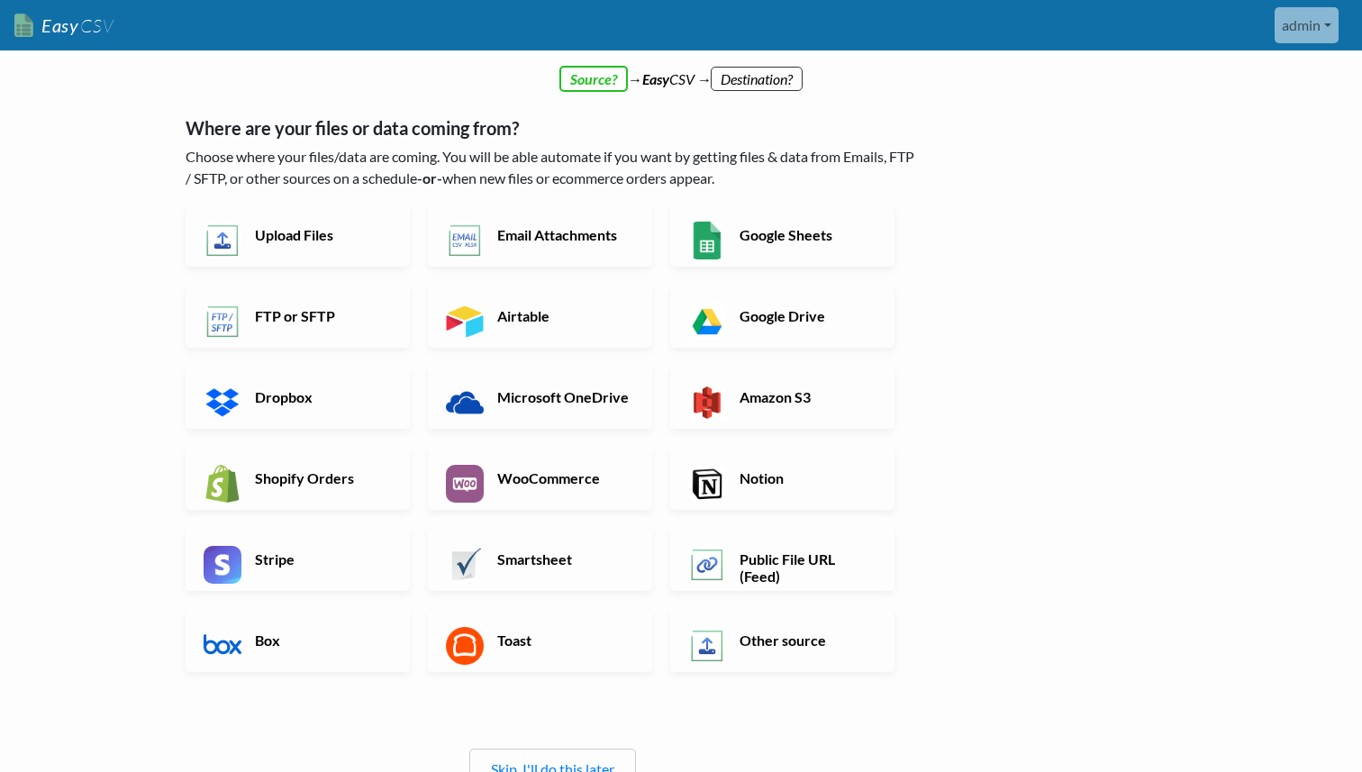
click at [54, 20] on link "Easy CSV" at bounding box center [63, 25] width 99 height 37
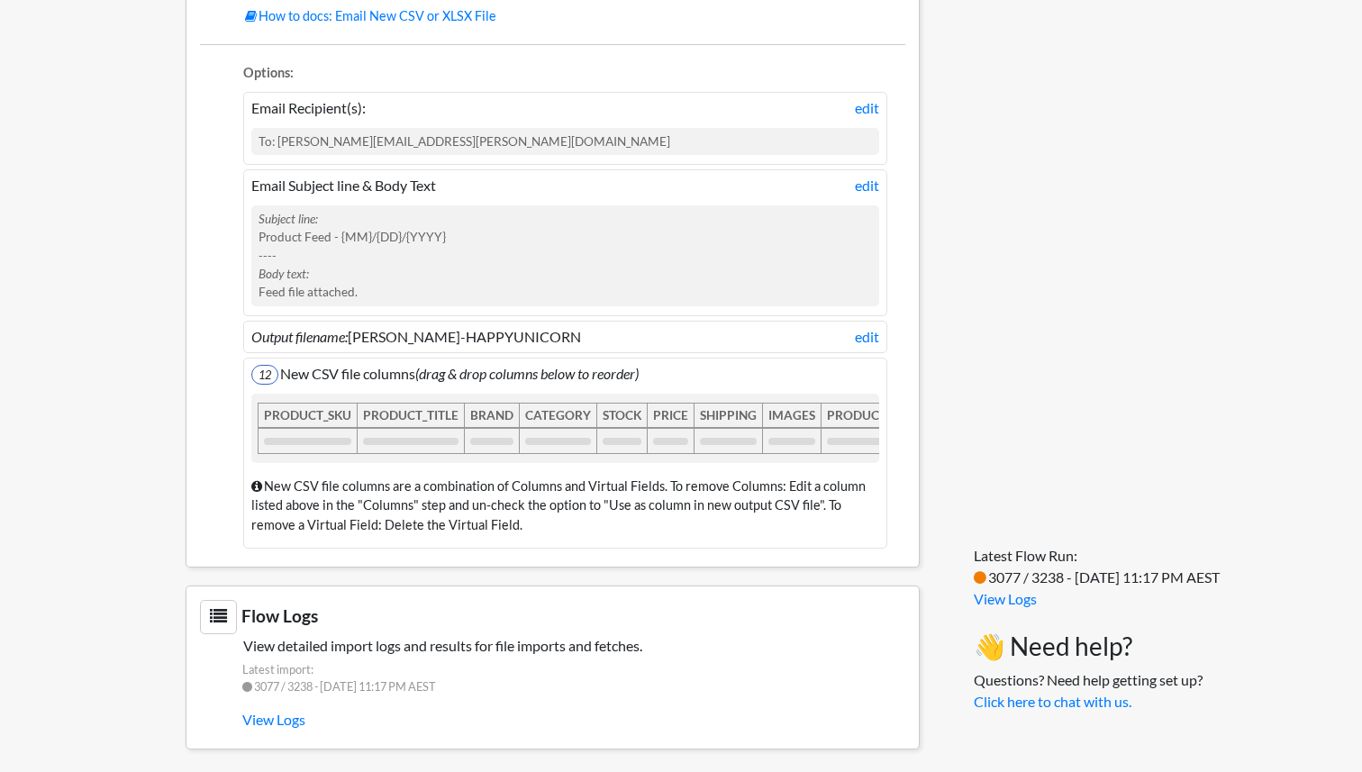
scroll to position [1206, 0]
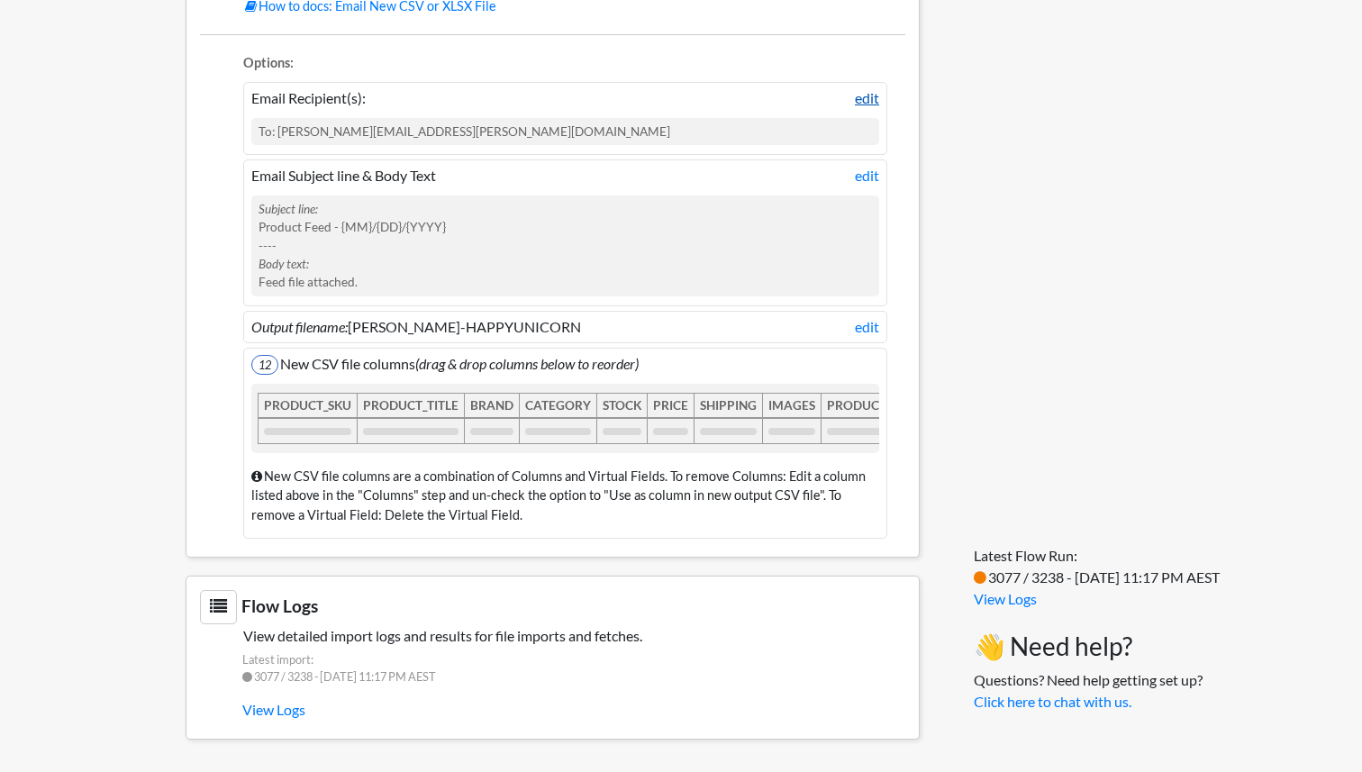
click at [867, 106] on link "edit" at bounding box center [867, 98] width 24 height 22
